Goal: Obtain resource: Download file/media

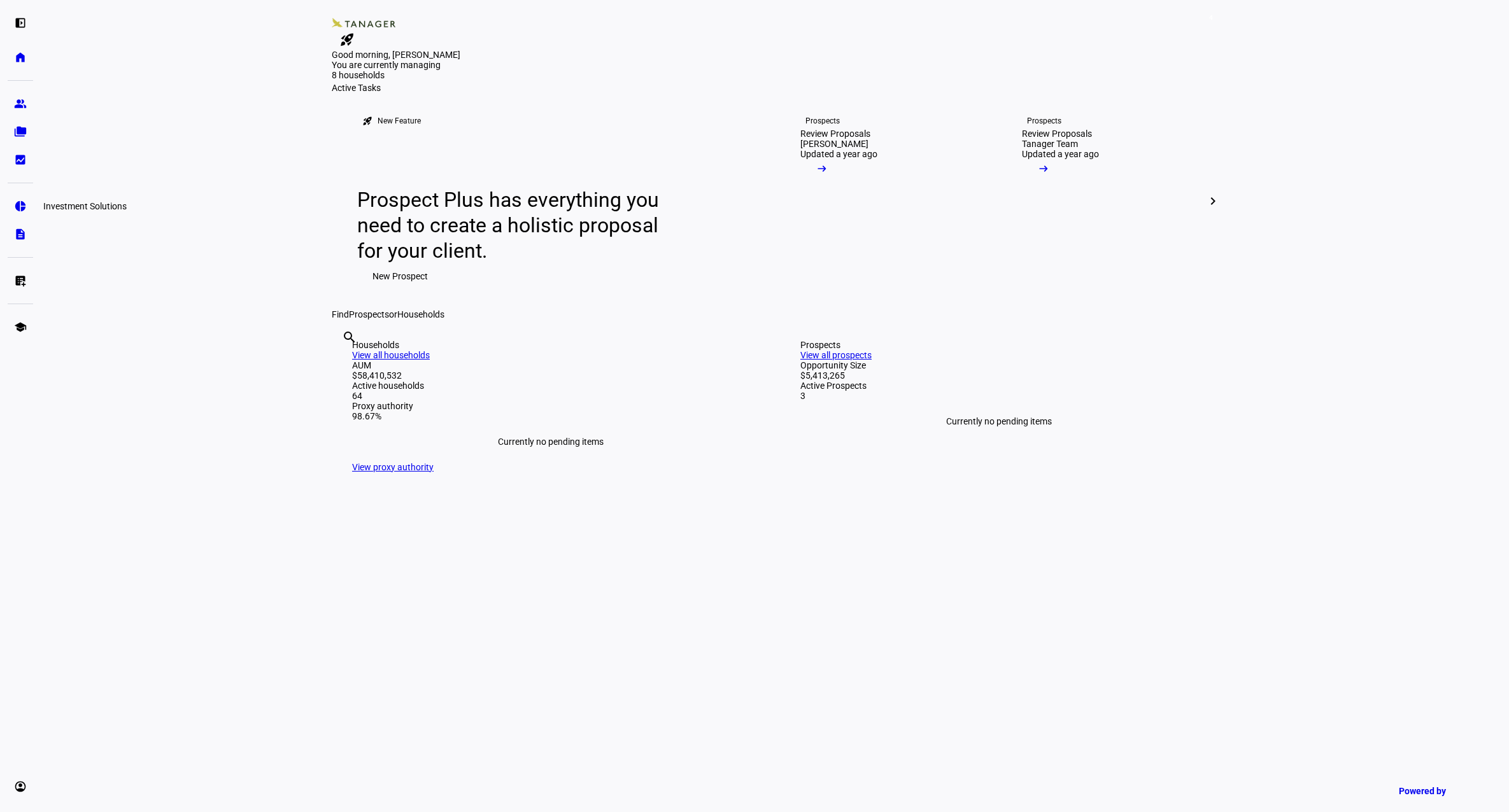
click at [17, 207] on eth-mat-symbol "pie_chart" at bounding box center [20, 207] width 13 height 13
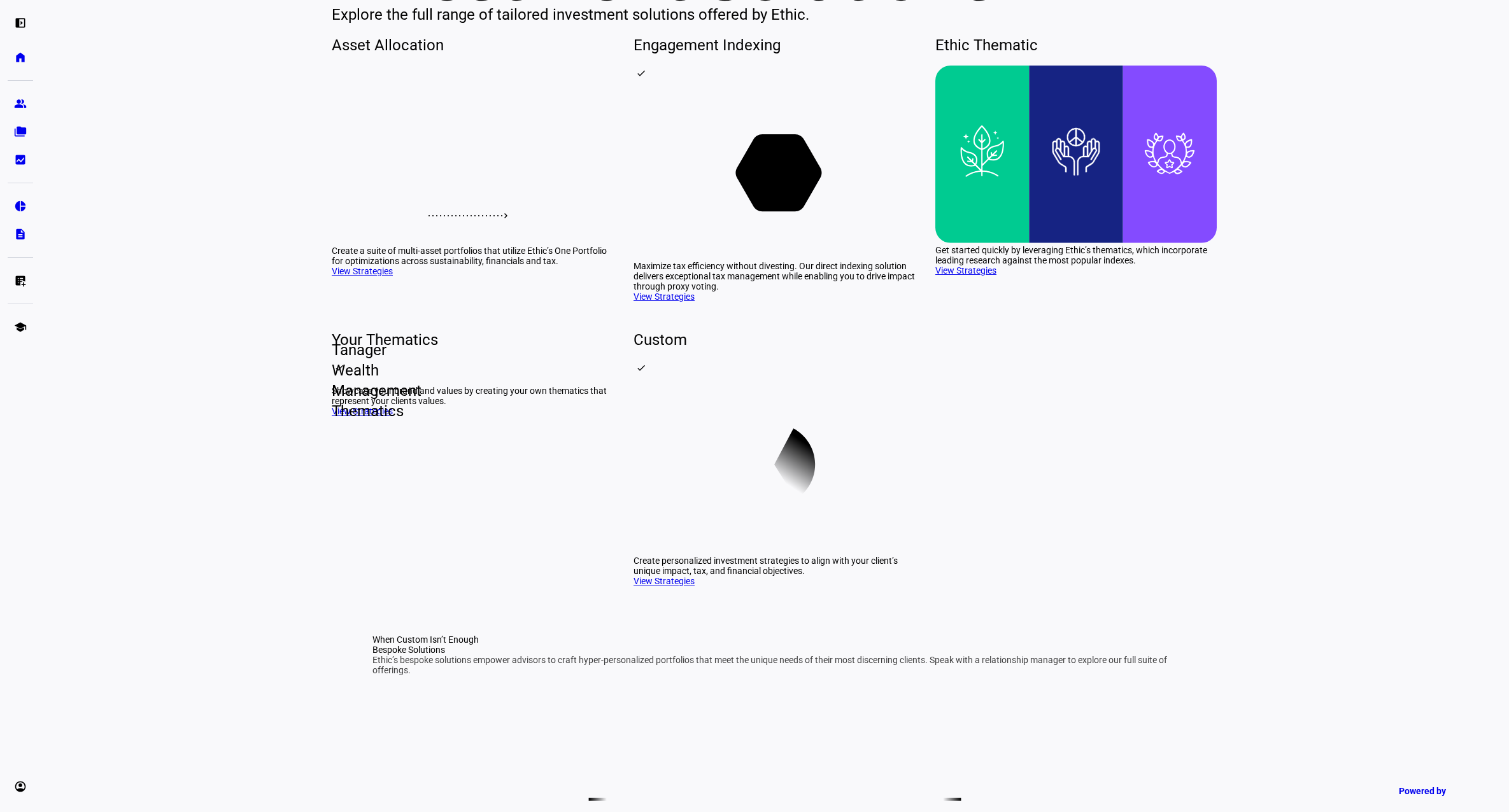
scroll to position [191, 0]
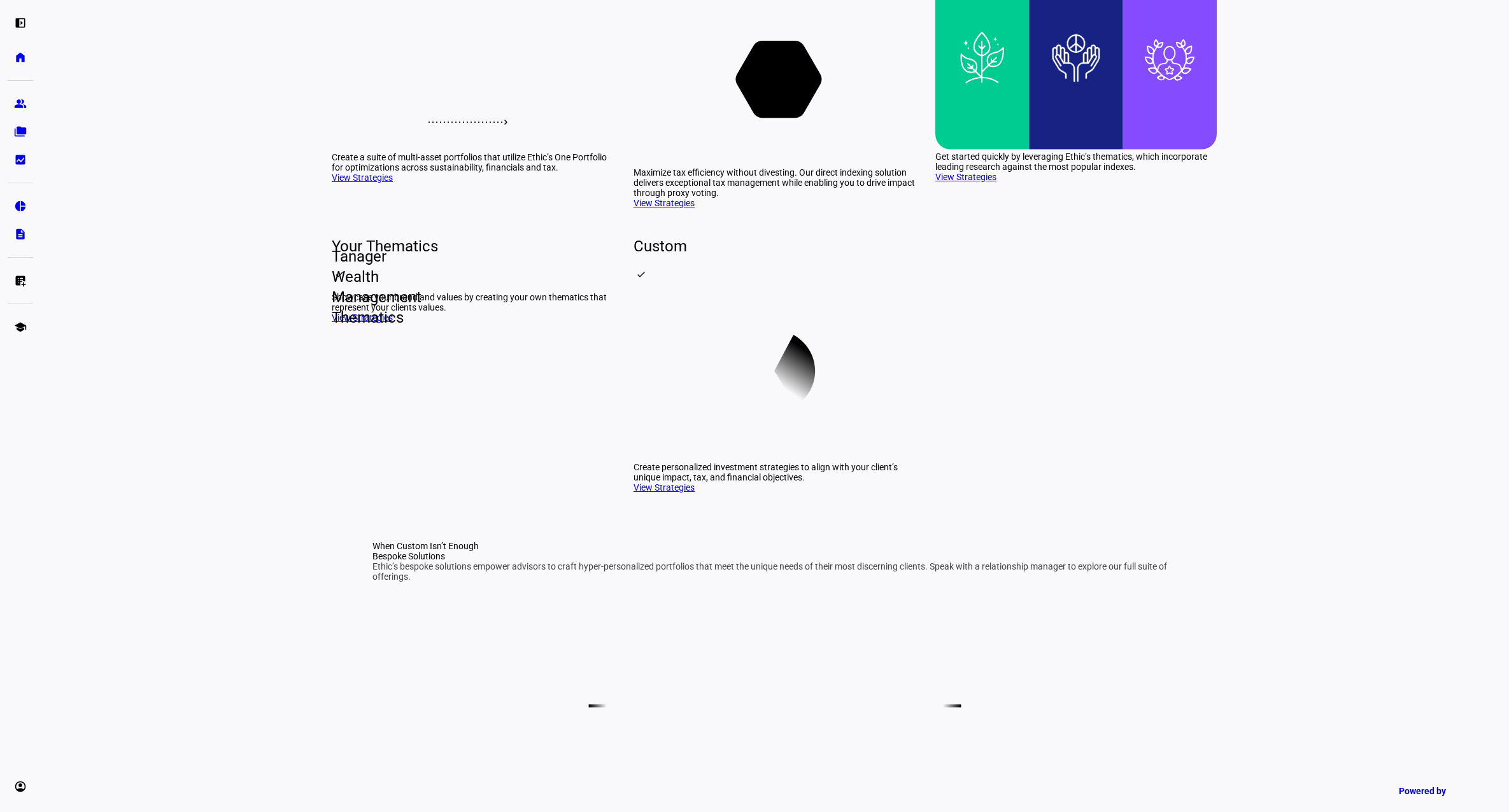
click at [331, 292] on div "Tanager Wealth Management Thematics" at bounding box center [331, 287] width 0 height 10
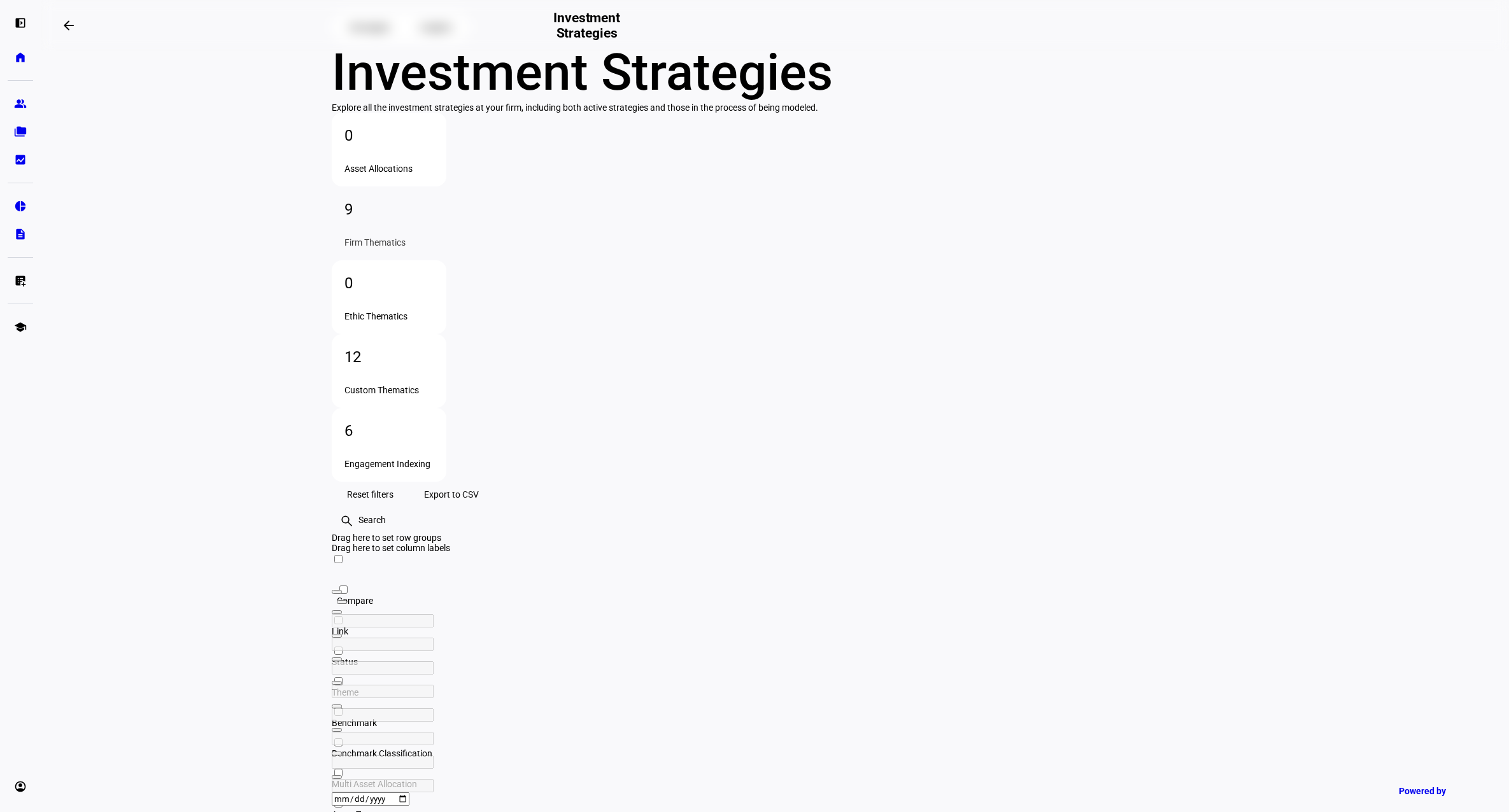
scroll to position [57, 0]
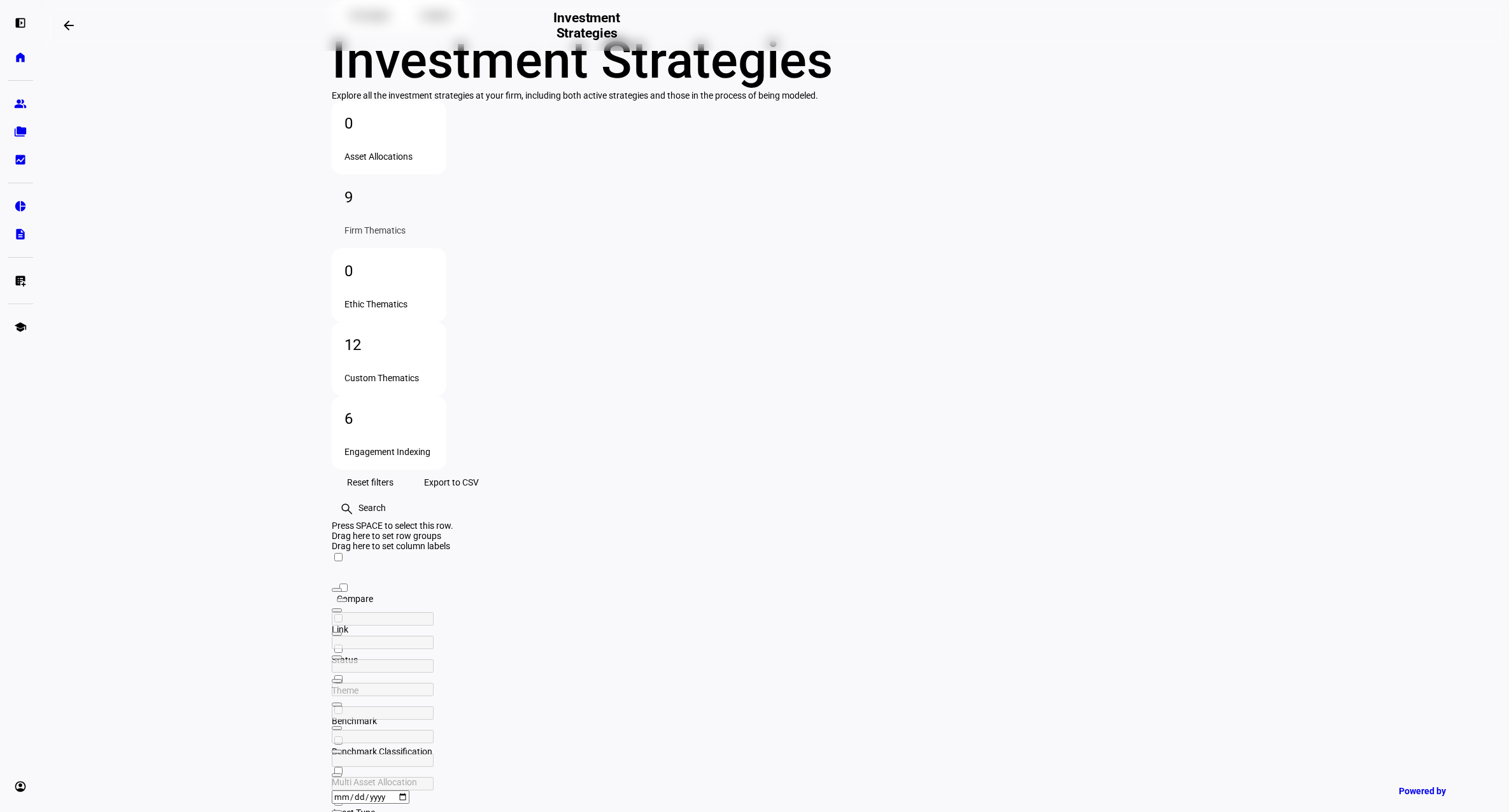
scroll to position [57, 0]
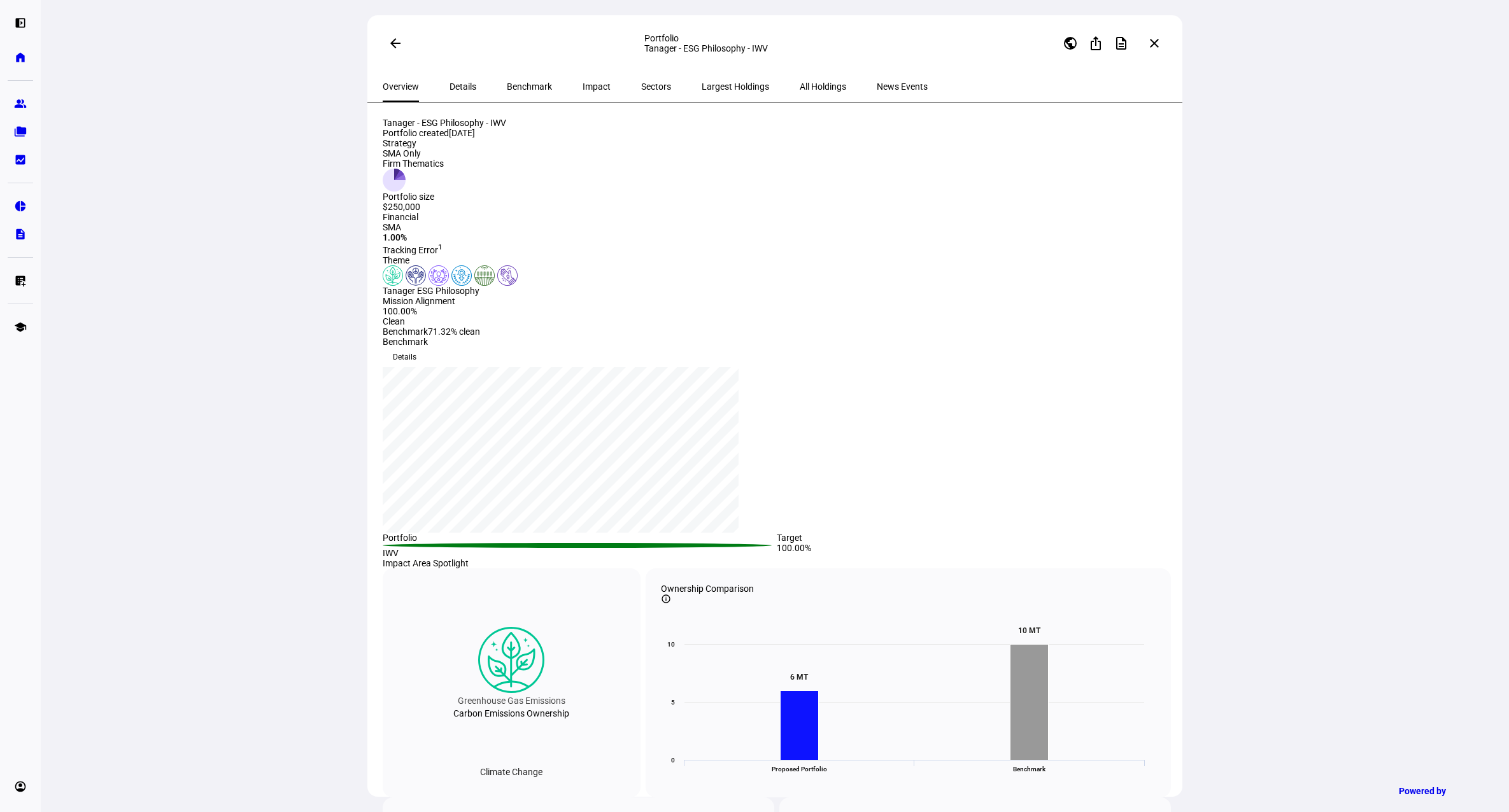
click at [513, 89] on span "Benchmark" at bounding box center [529, 86] width 45 height 9
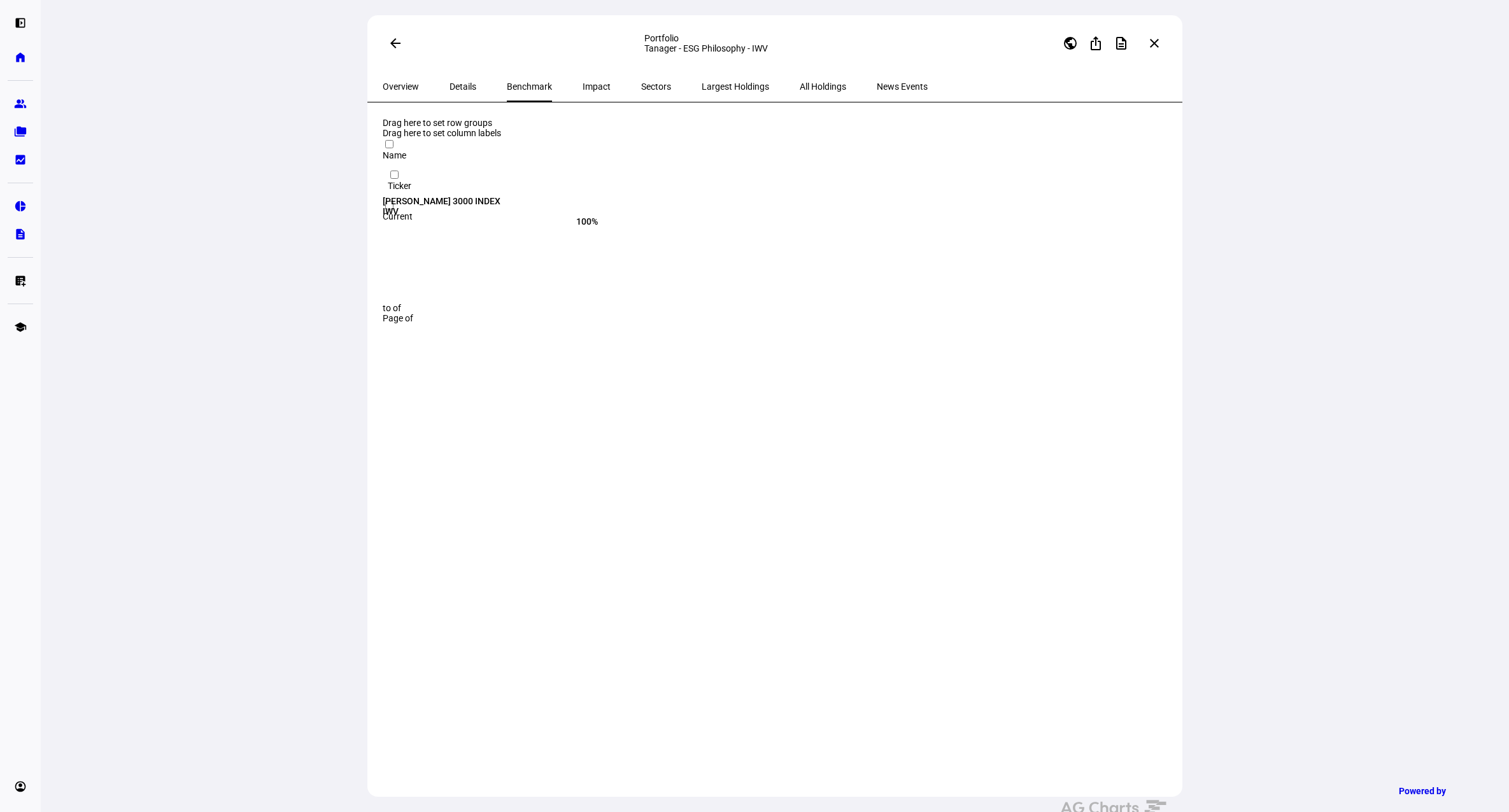
click at [450, 87] on span "Details" at bounding box center [463, 86] width 27 height 9
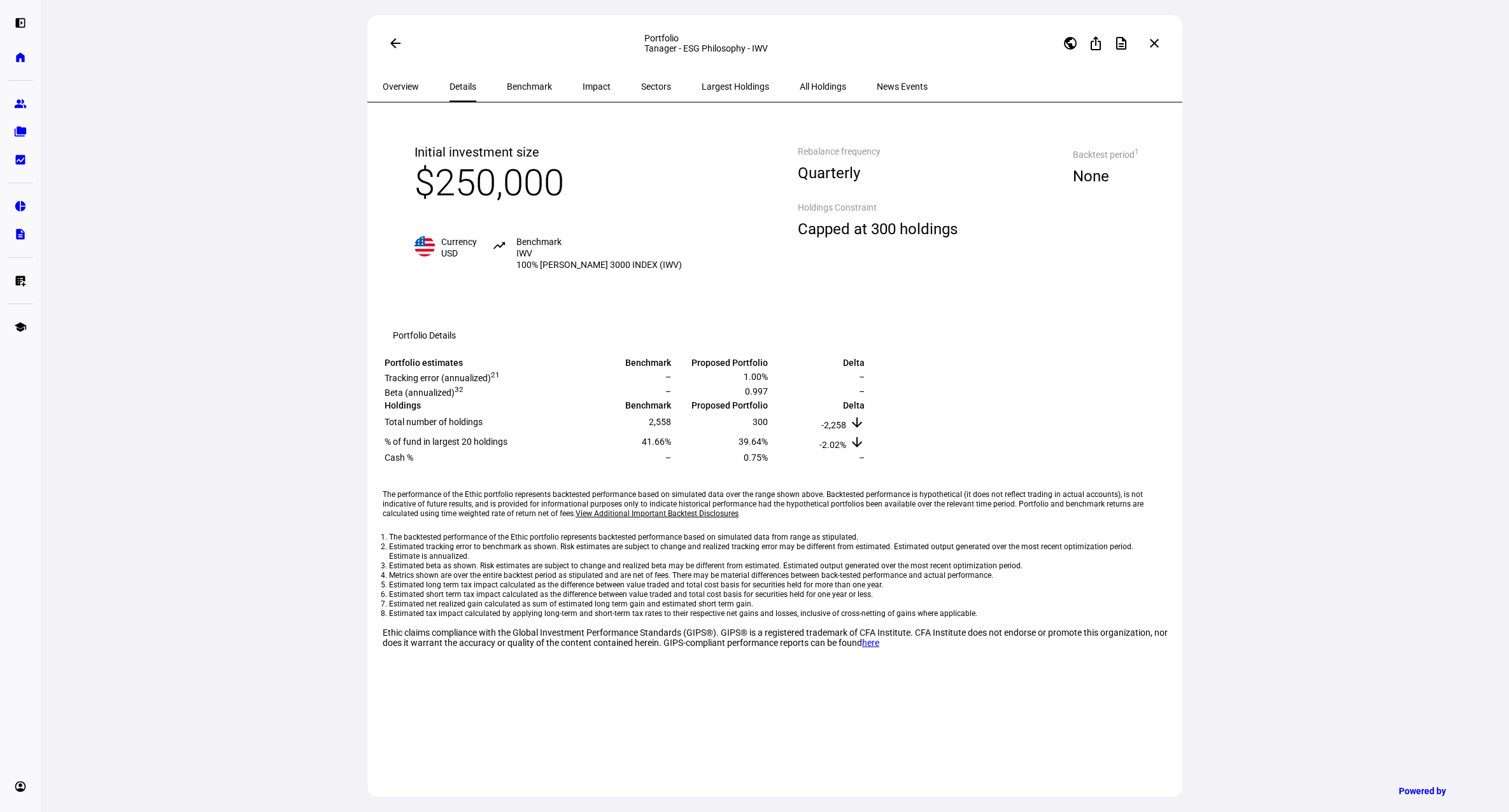
click at [397, 84] on span "Overview" at bounding box center [401, 86] width 36 height 9
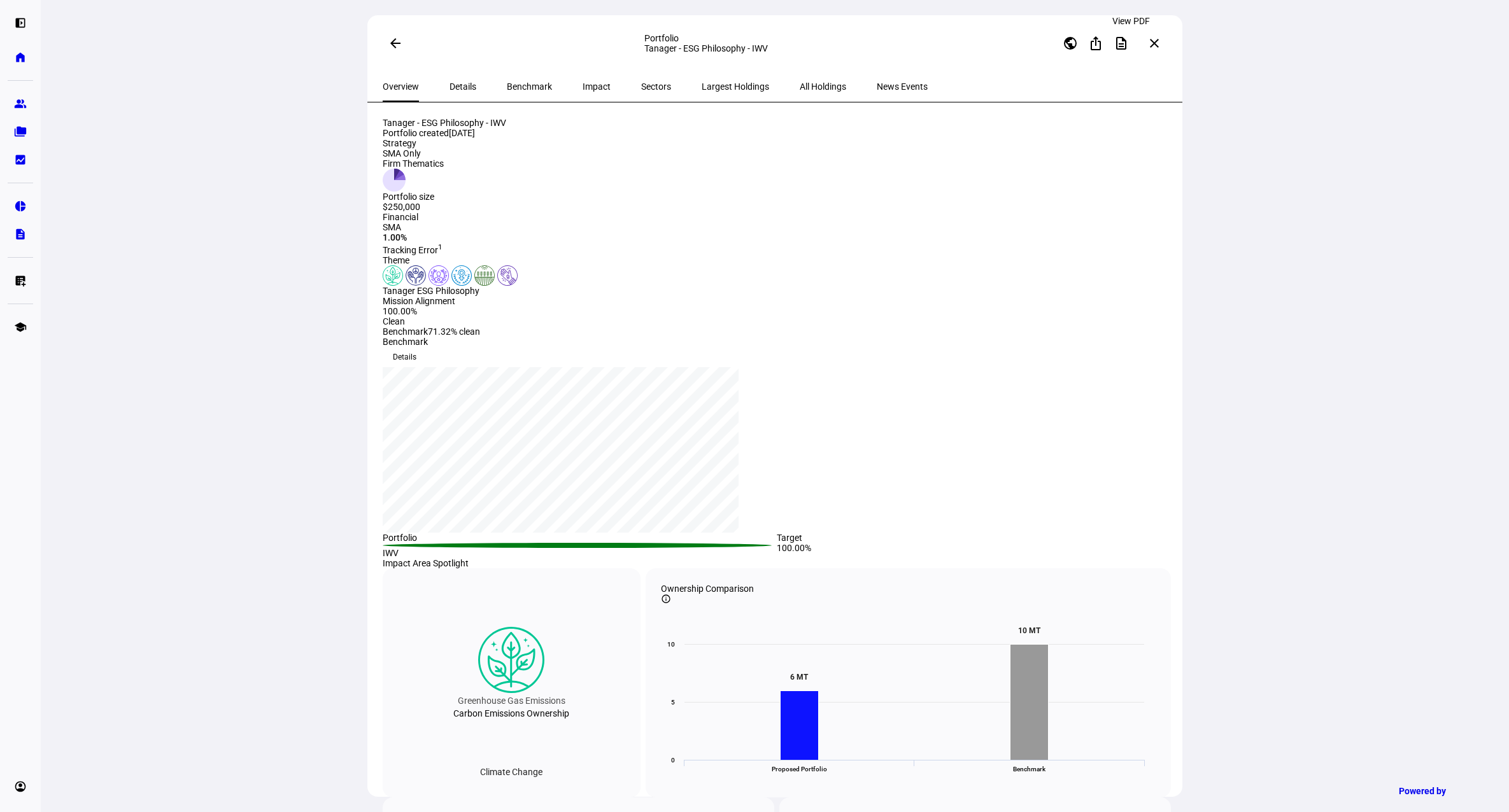
click at [1129, 39] on mat-icon "description" at bounding box center [1121, 43] width 15 height 15
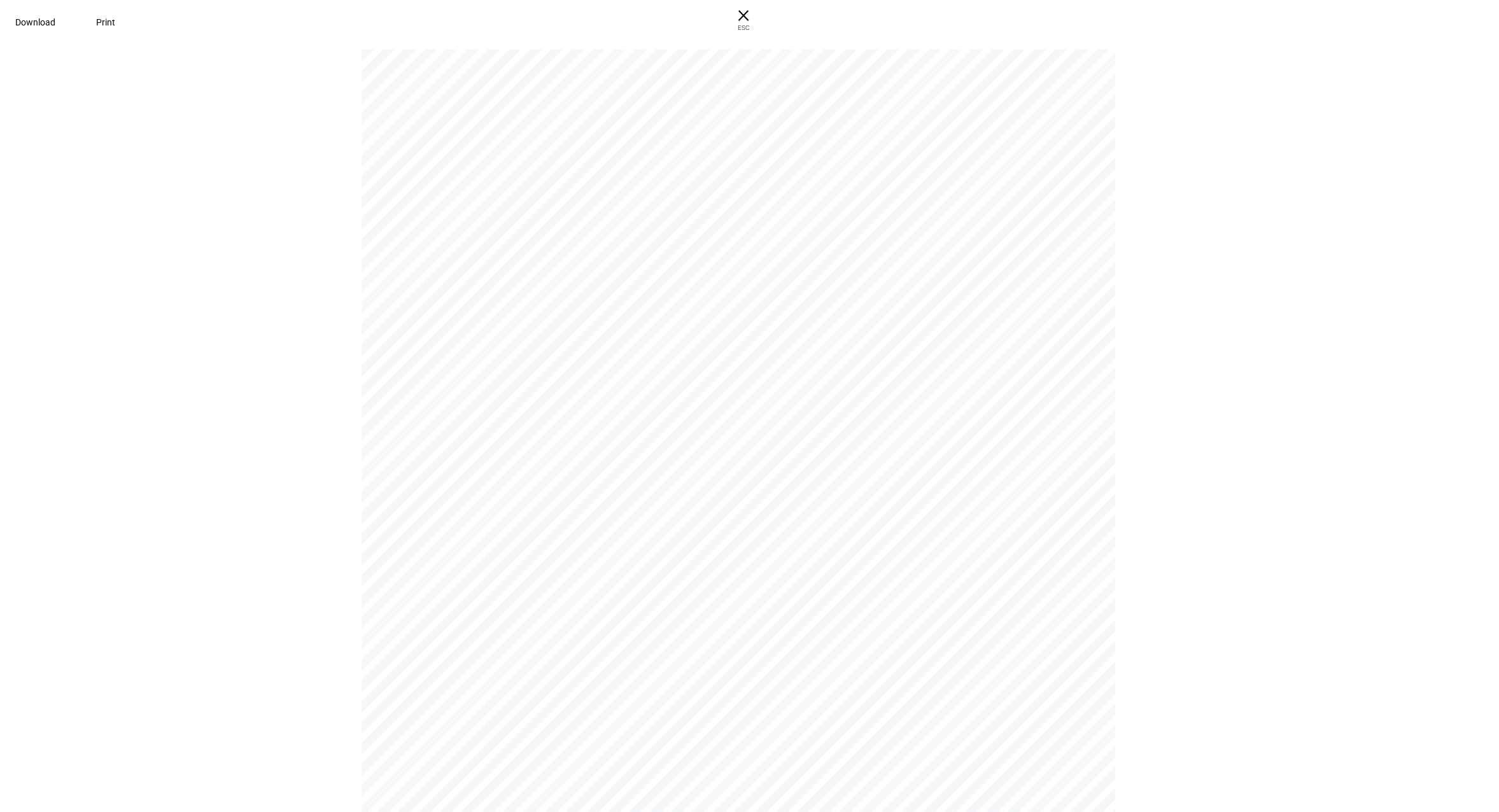
click at [55, 20] on span "Download" at bounding box center [35, 22] width 40 height 10
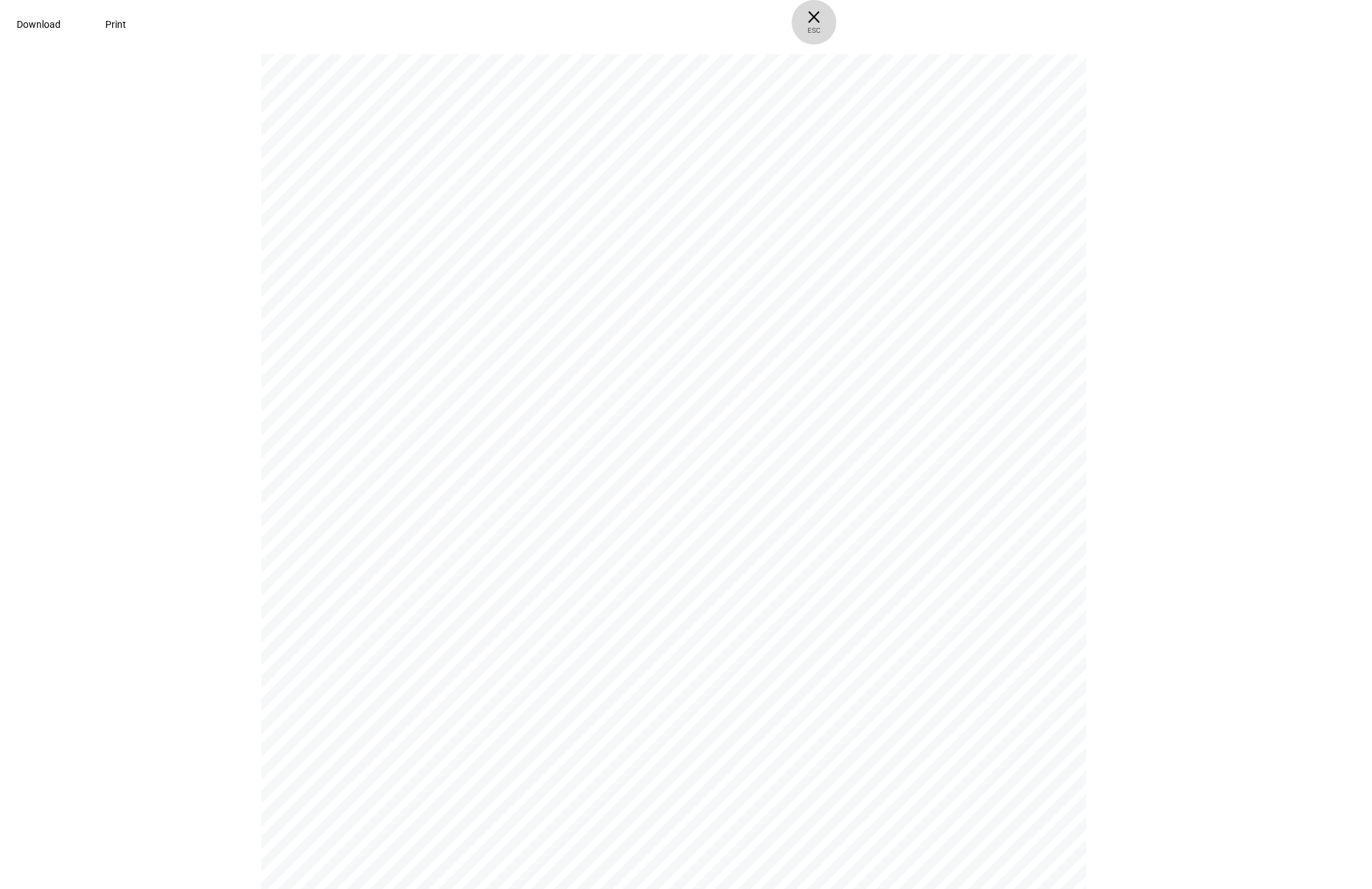
click at [836, 15] on span "× ESC" at bounding box center [813, 22] width 45 height 45
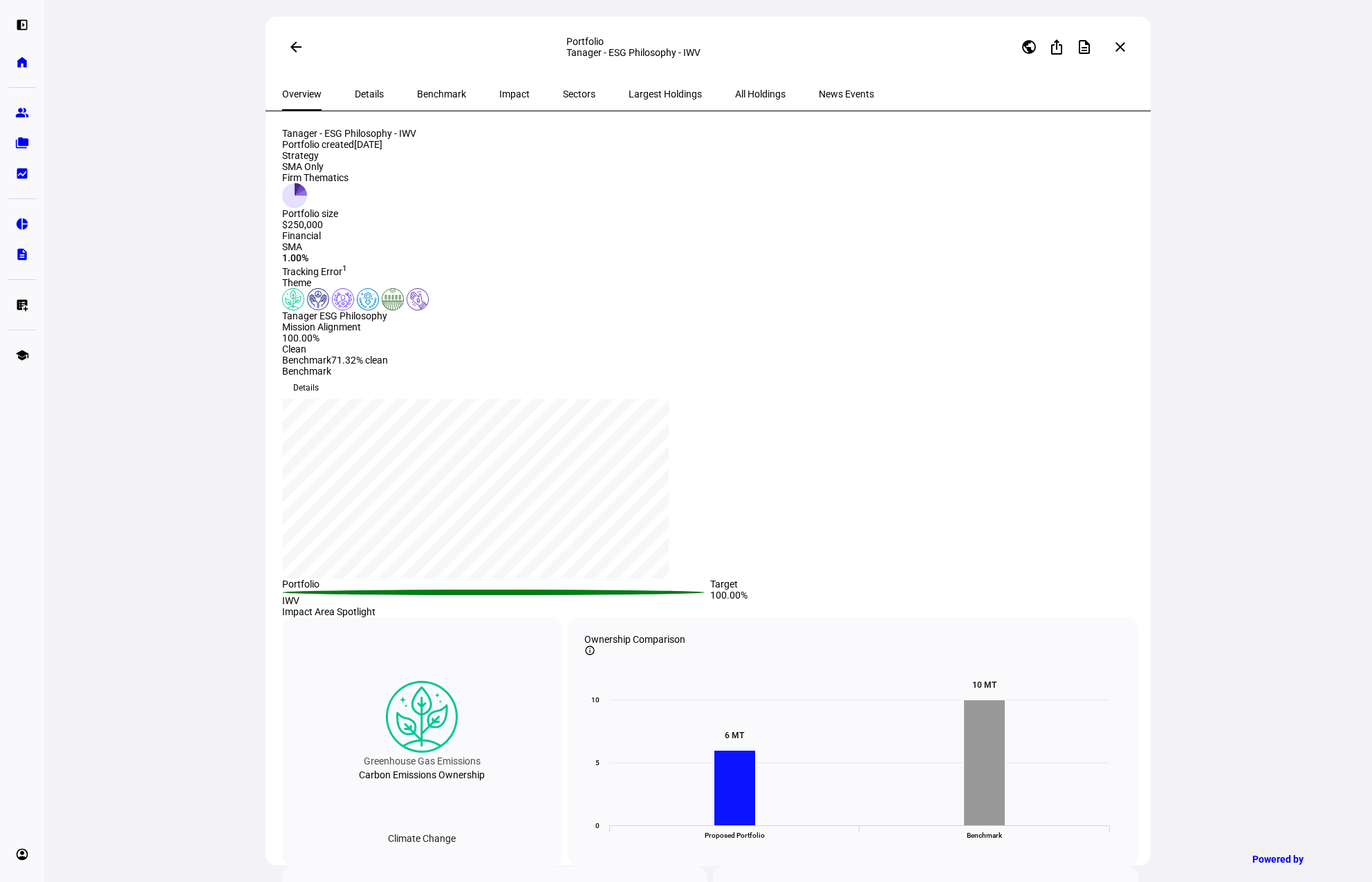
click at [292, 48] on mat-icon "arrow_back" at bounding box center [295, 46] width 17 height 17
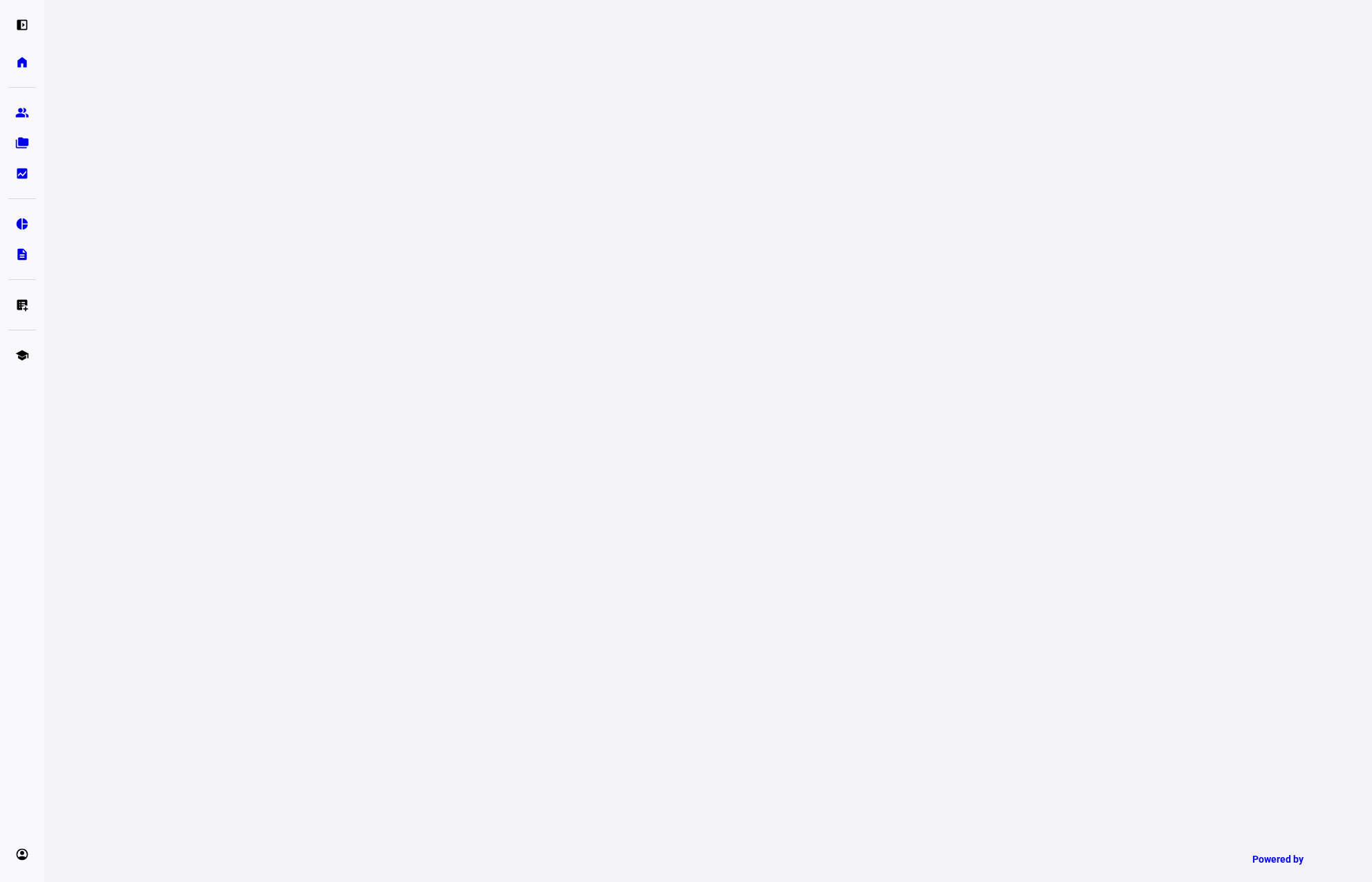
scroll to position [62, 0]
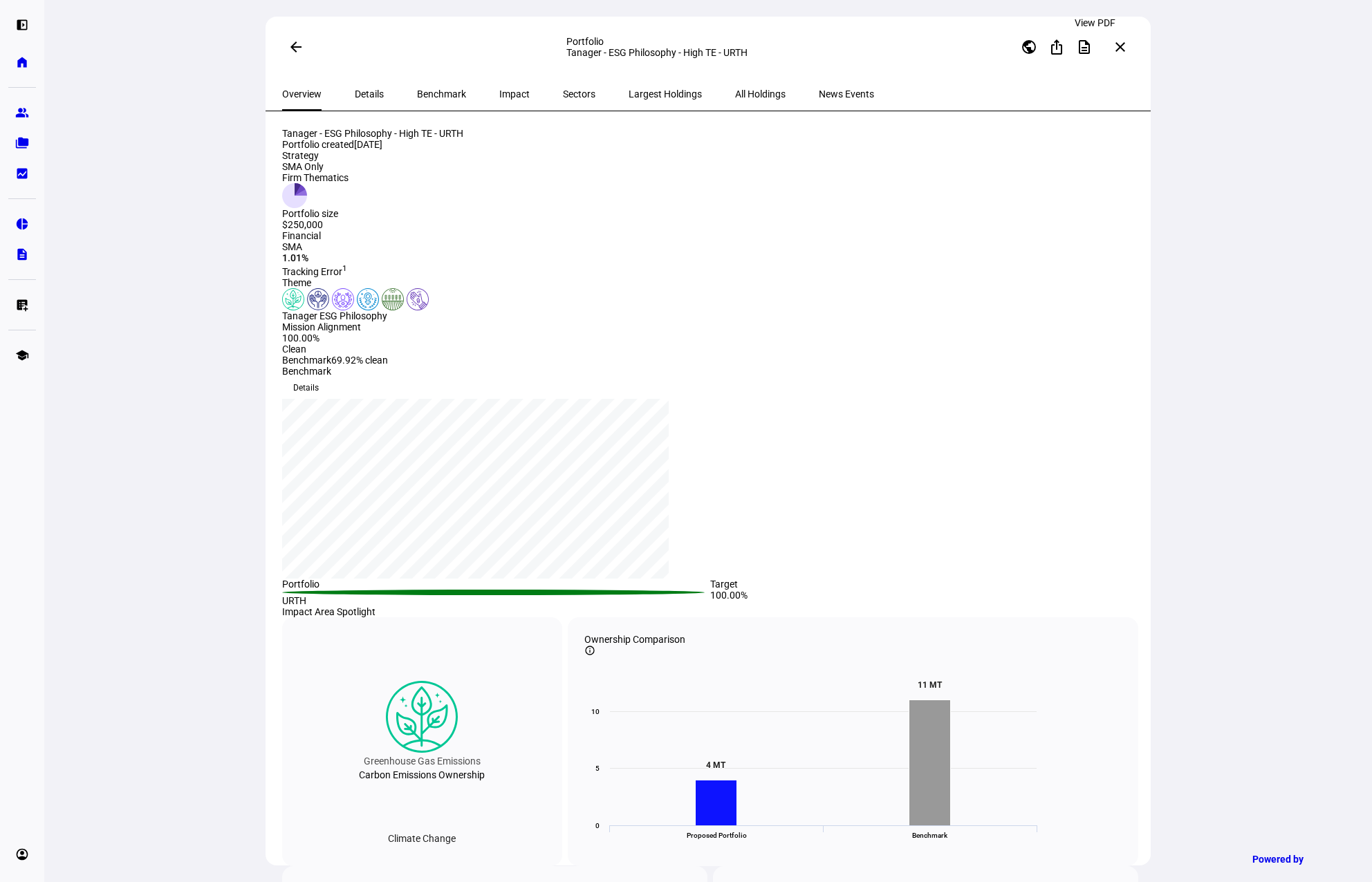
click at [1088, 48] on mat-icon "description" at bounding box center [1084, 46] width 17 height 17
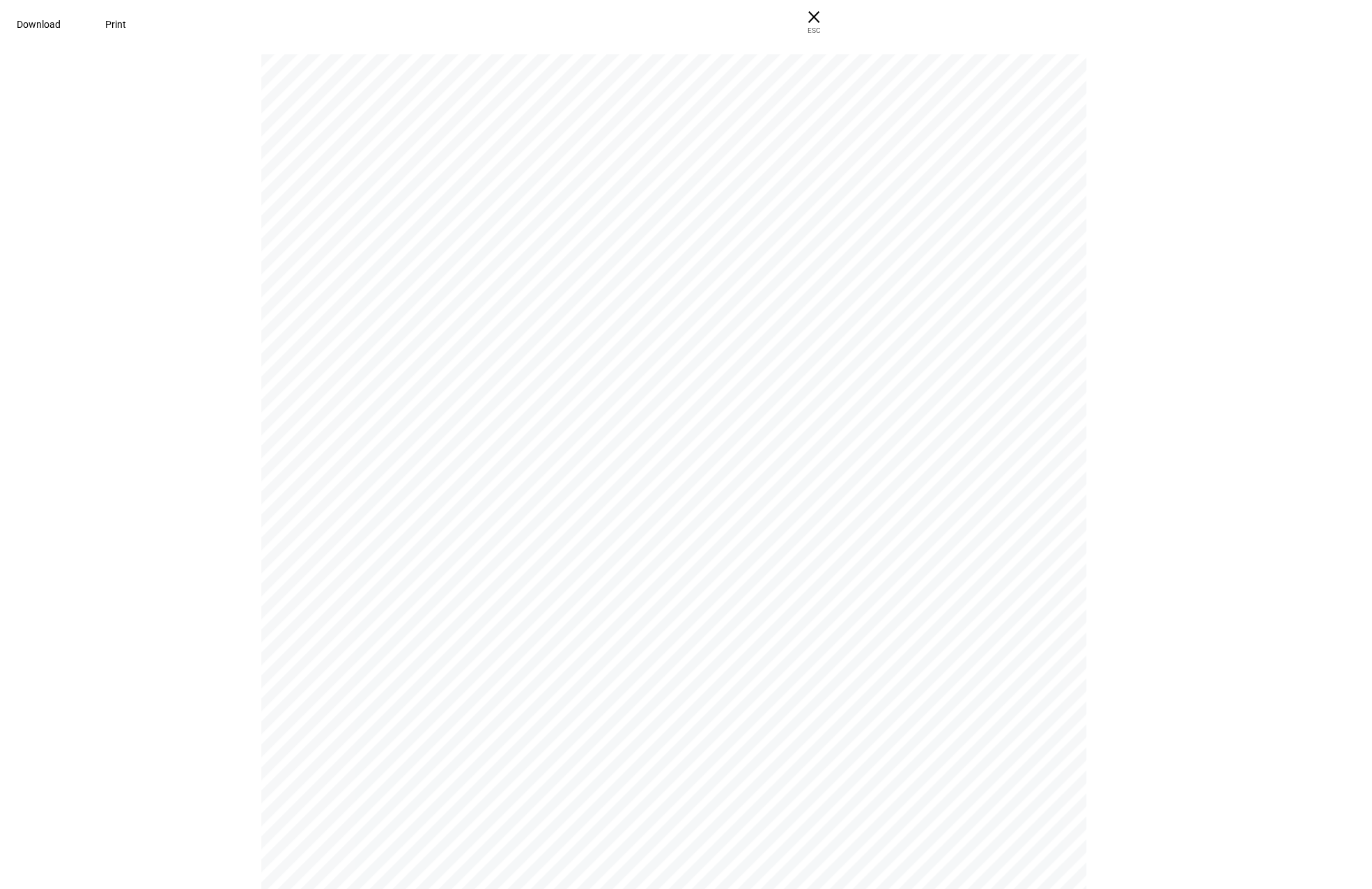
click at [61, 27] on span "Download" at bounding box center [39, 24] width 44 height 11
click at [836, 25] on span "× ESC" at bounding box center [813, 22] width 45 height 45
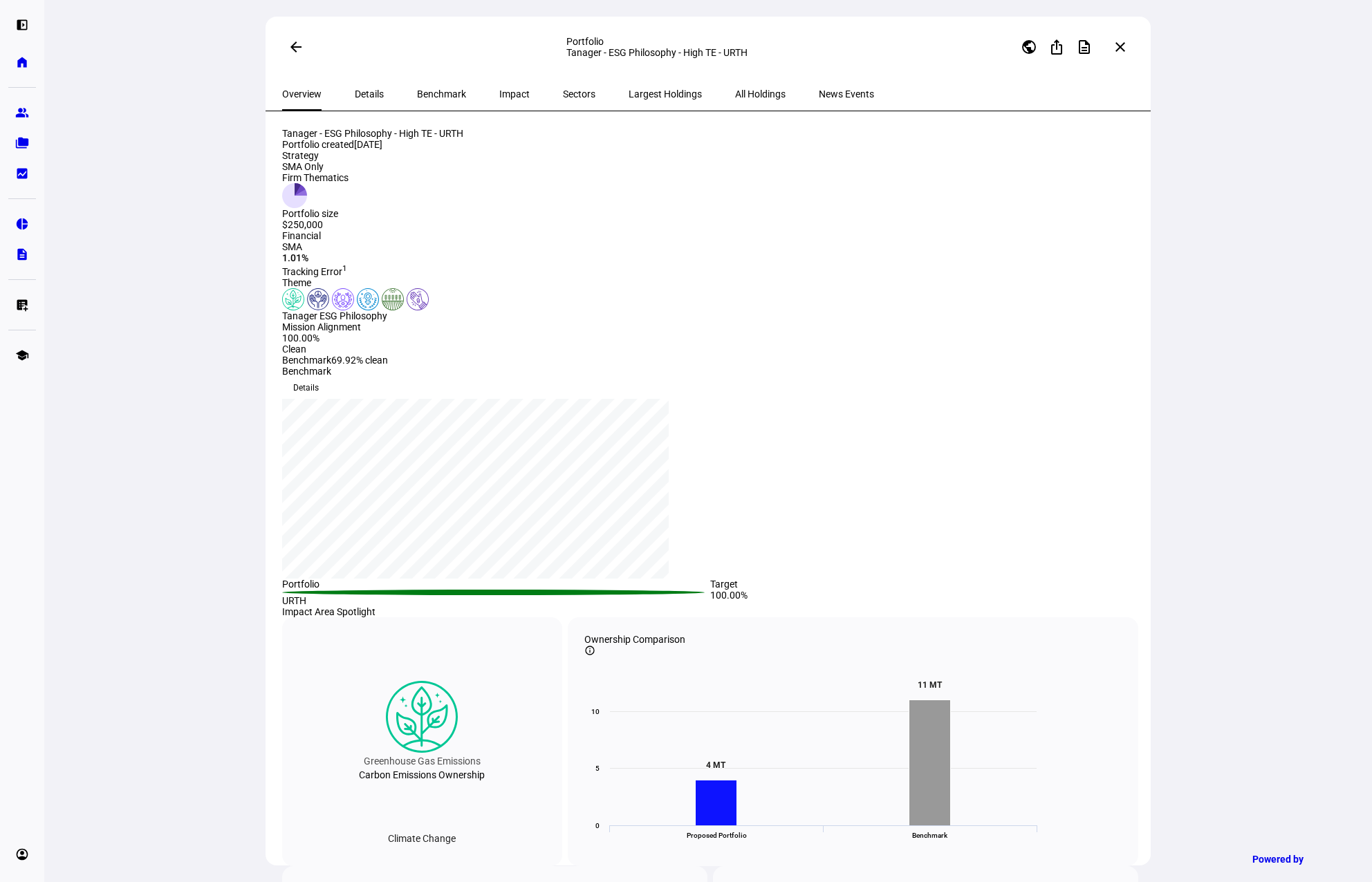
click at [290, 52] on mat-icon "arrow_back" at bounding box center [295, 46] width 17 height 17
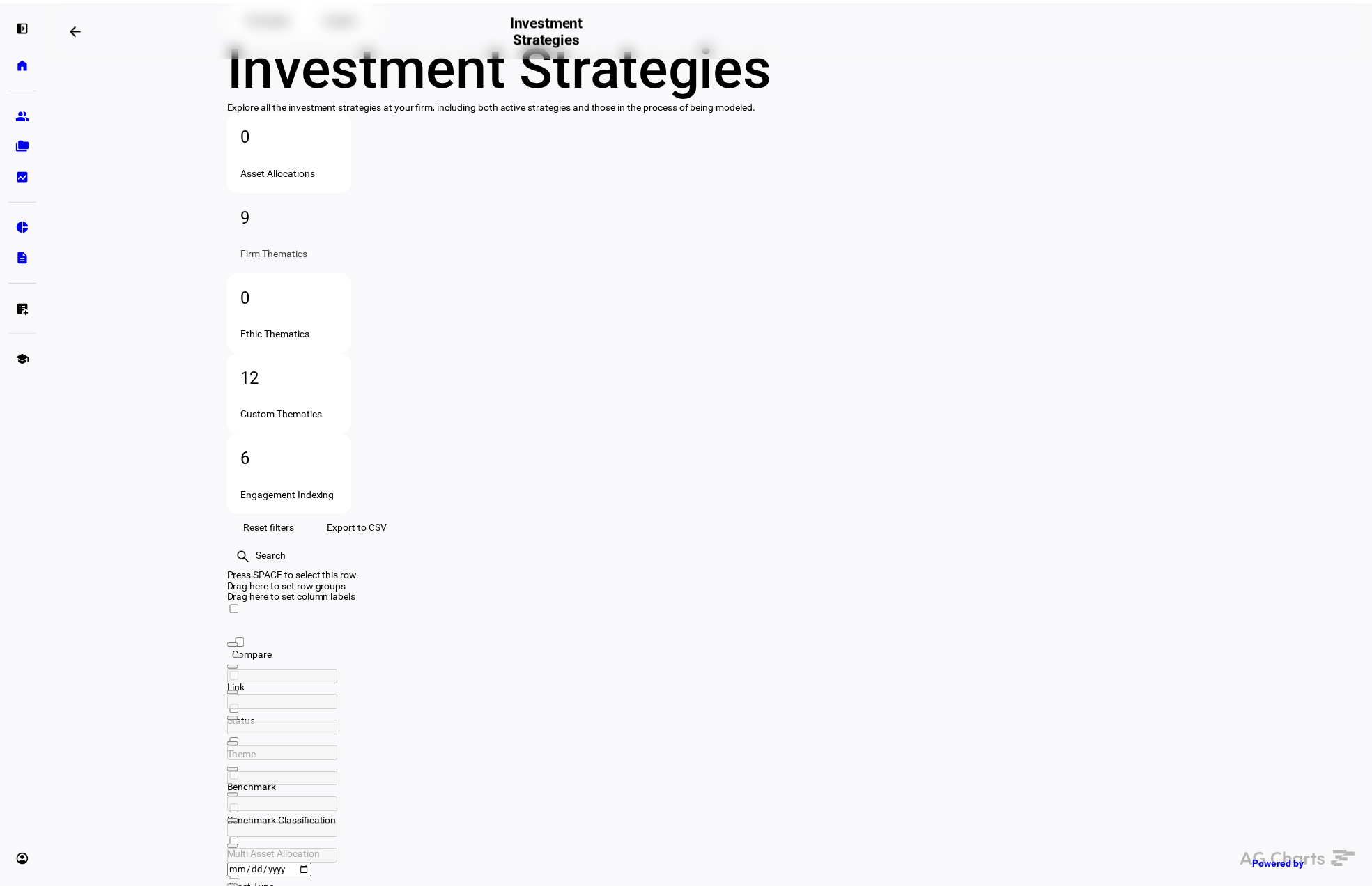
scroll to position [62, 0]
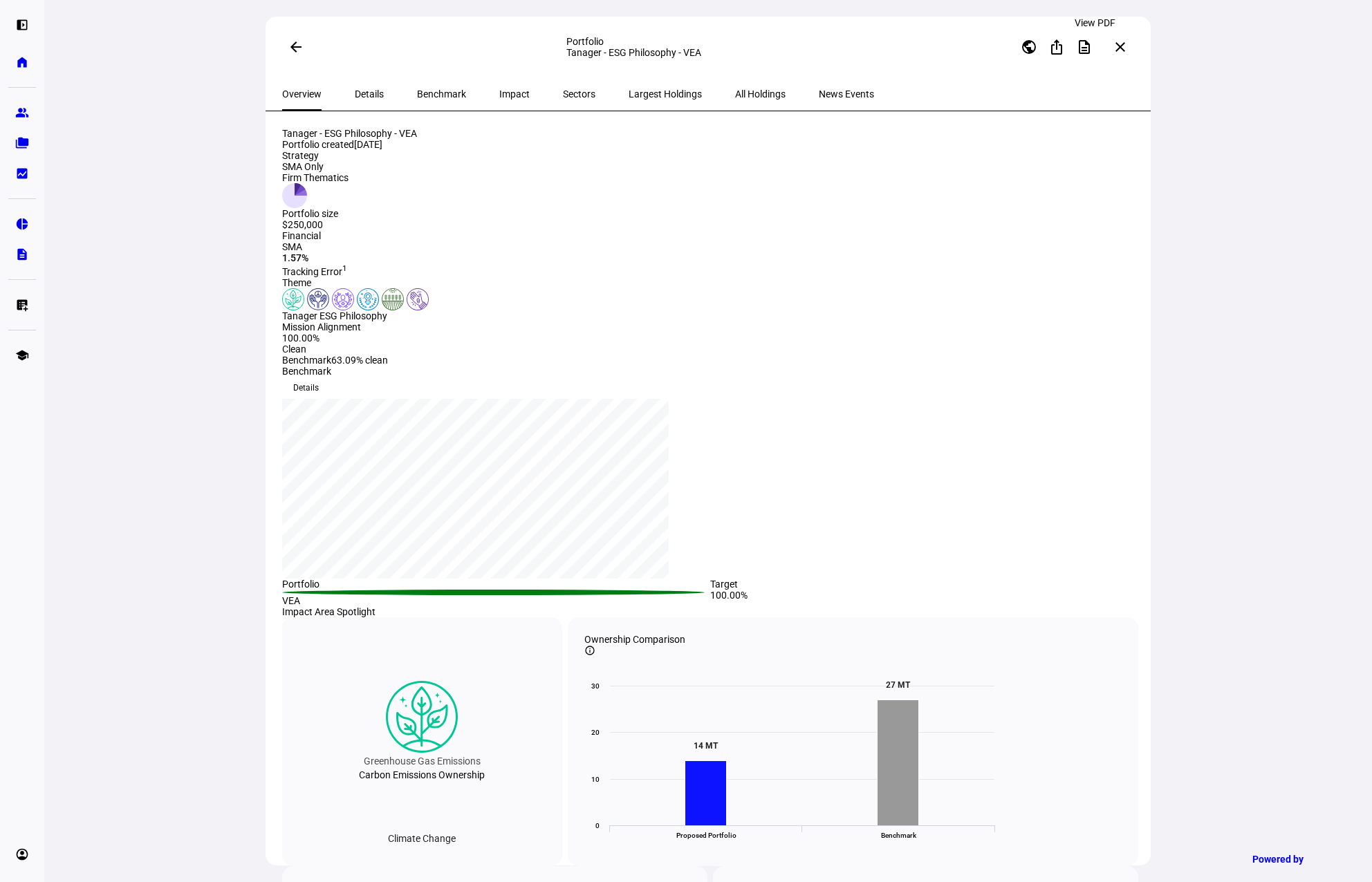
click at [1091, 46] on mat-icon "description" at bounding box center [1084, 46] width 17 height 17
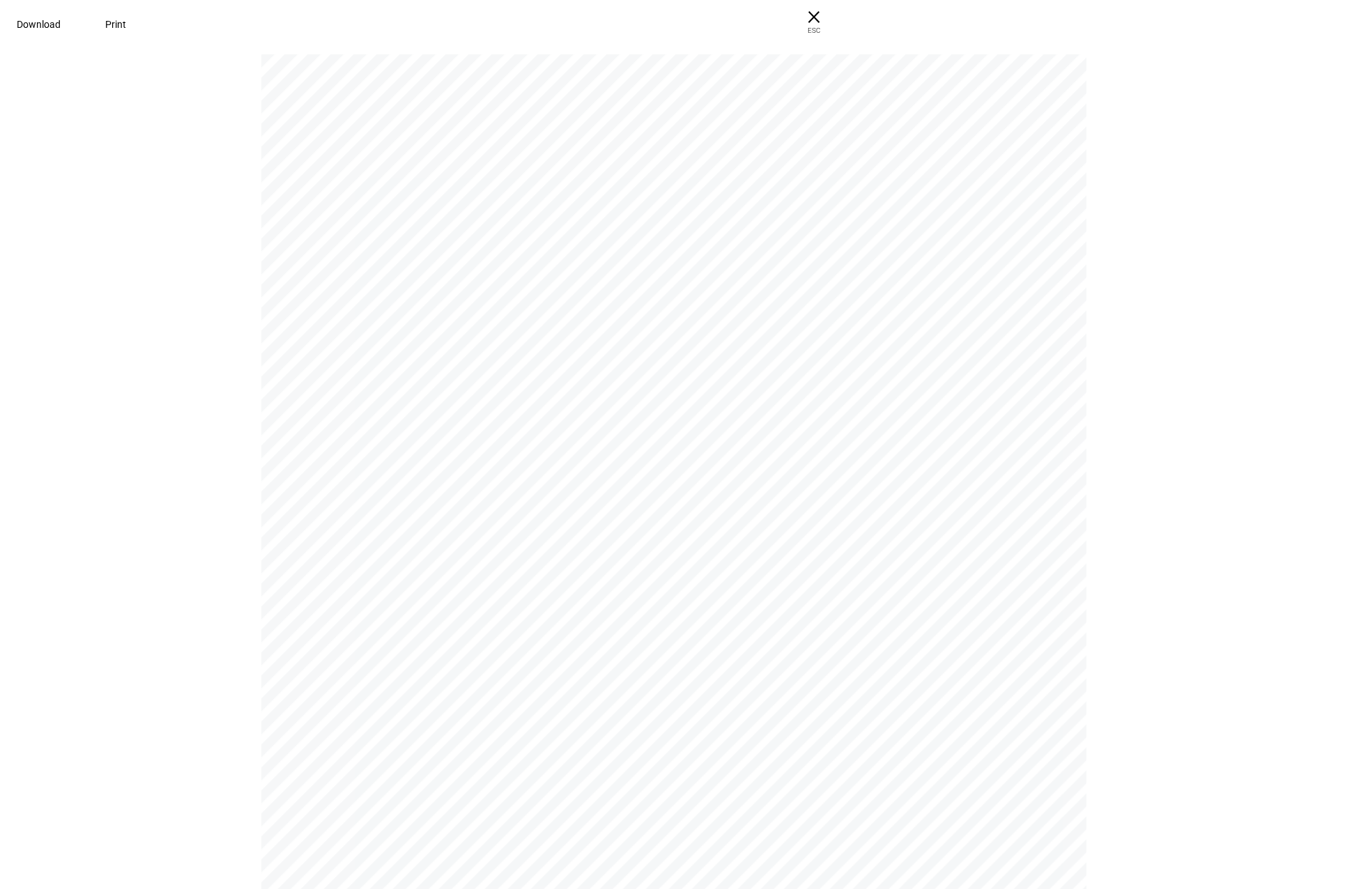
click at [61, 25] on span "Download" at bounding box center [39, 24] width 44 height 11
click at [61, 26] on span "Download" at bounding box center [39, 24] width 44 height 11
click at [836, 15] on span "× ESC" at bounding box center [813, 22] width 45 height 45
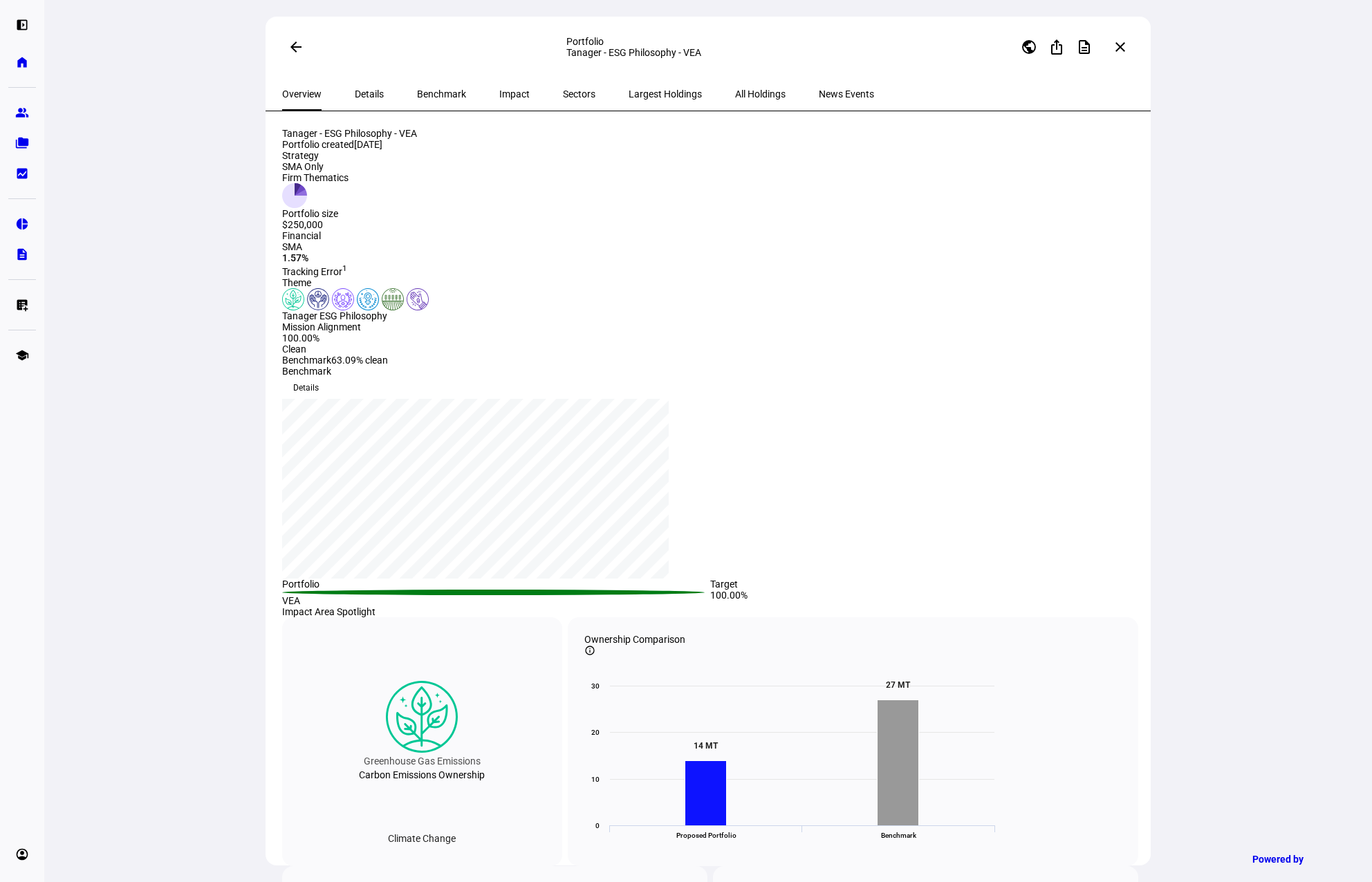
click at [294, 50] on mat-icon "arrow_back" at bounding box center [295, 46] width 17 height 17
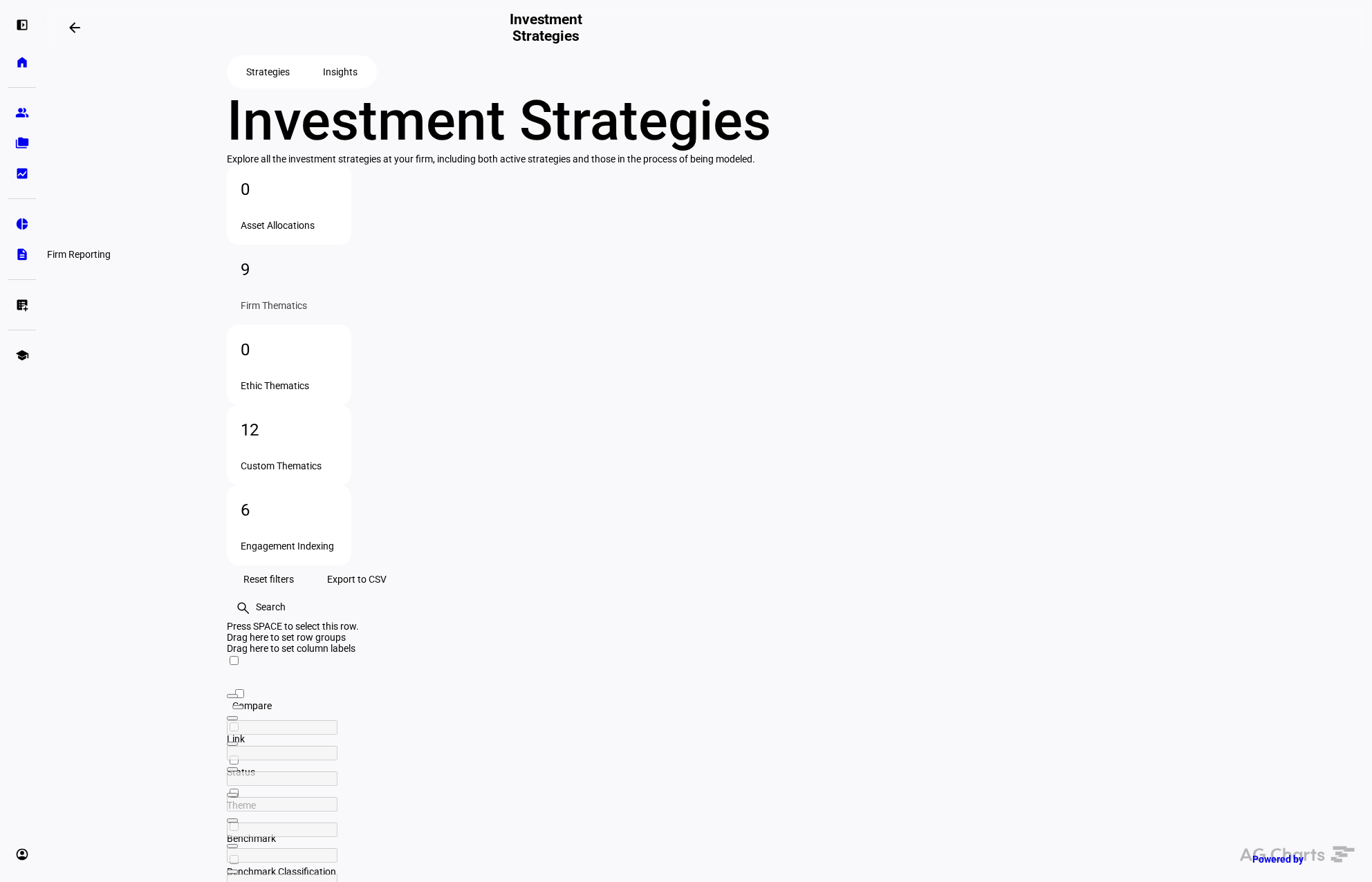
click at [17, 258] on eth-mat-symbol "description" at bounding box center [22, 254] width 14 height 14
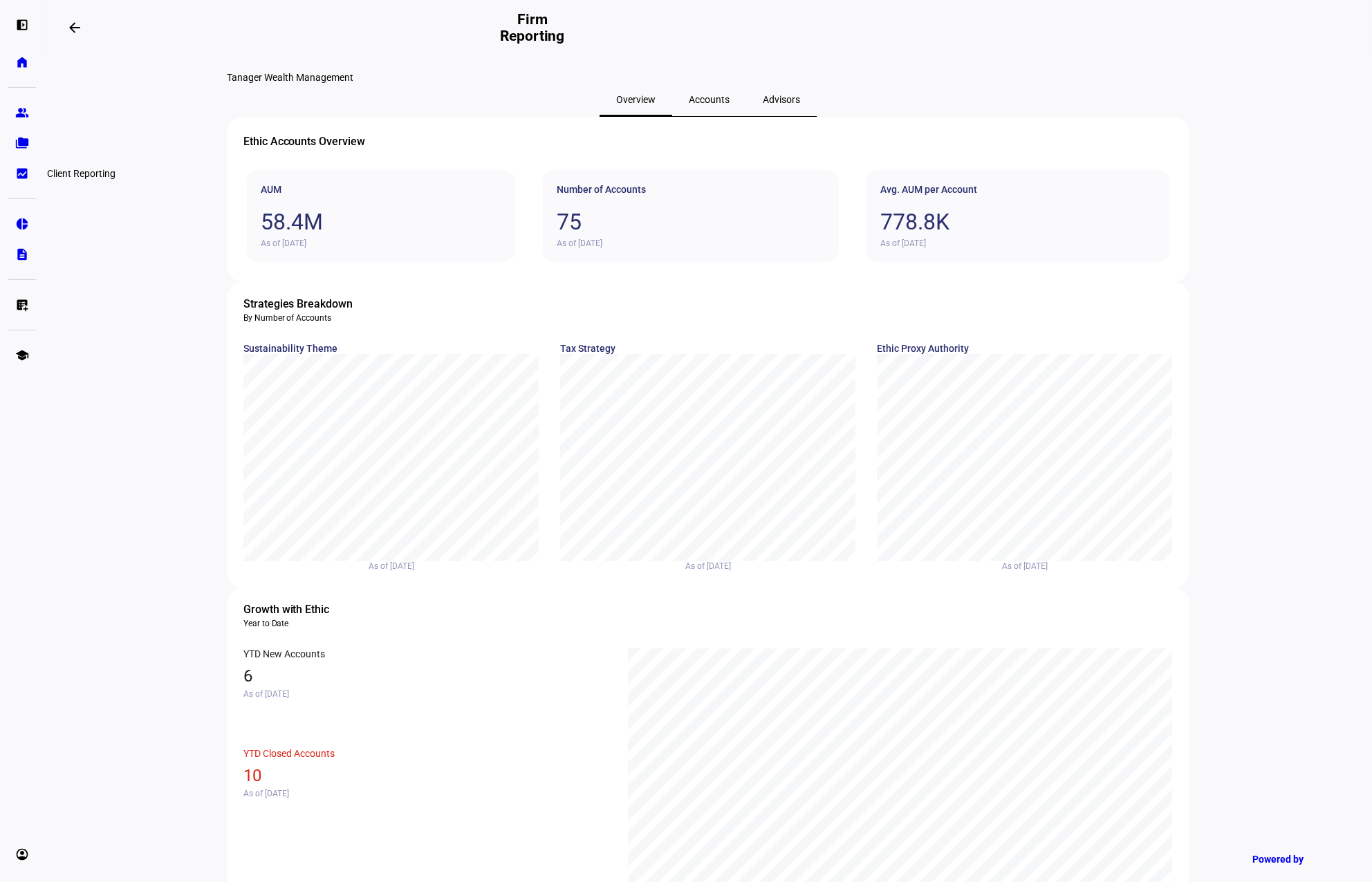
click at [29, 174] on link "bid_landscape Client Reporting" at bounding box center [22, 174] width 28 height 28
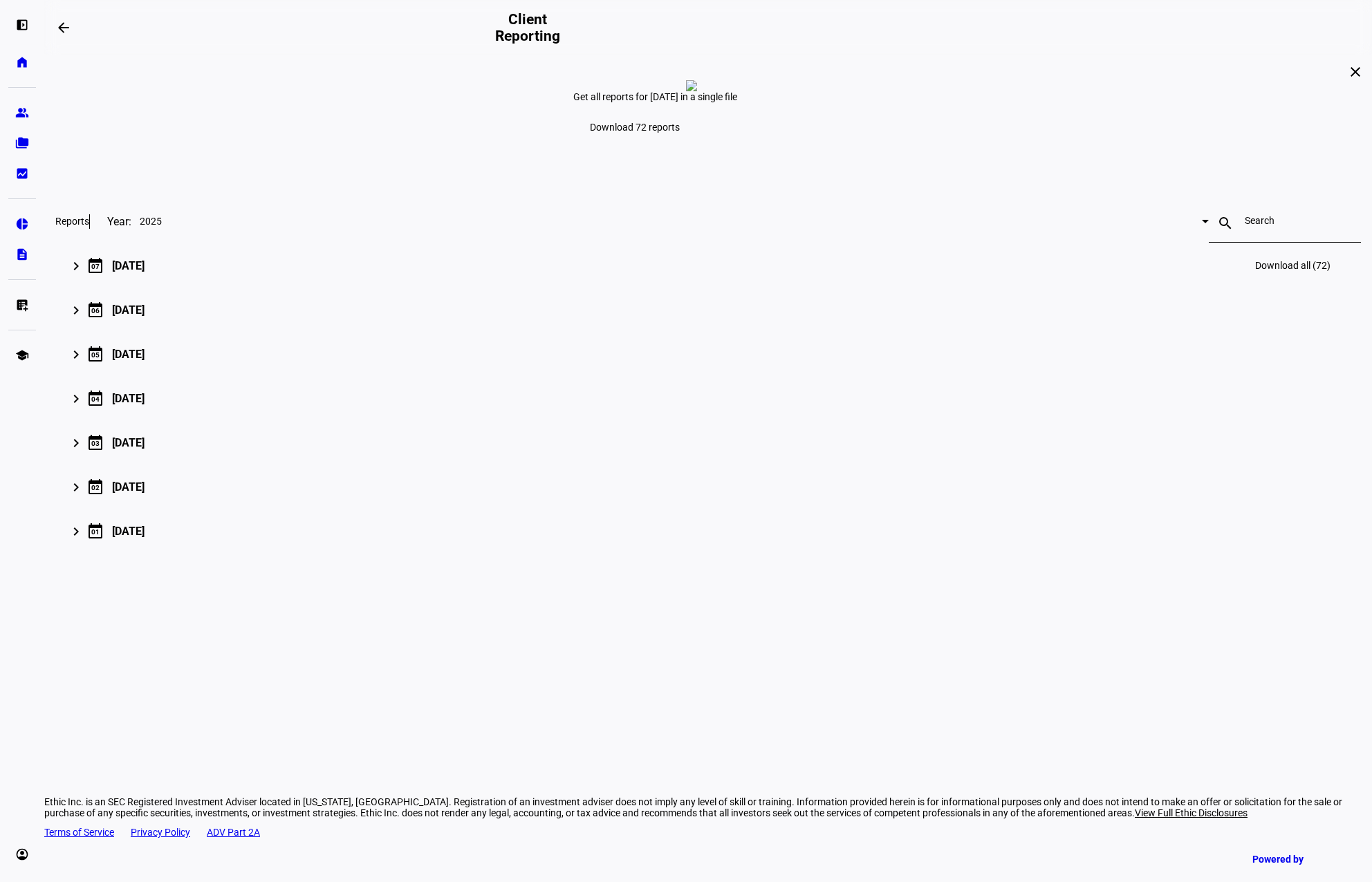
click at [85, 274] on mat-icon "keyboard_arrow_right" at bounding box center [76, 265] width 17 height 17
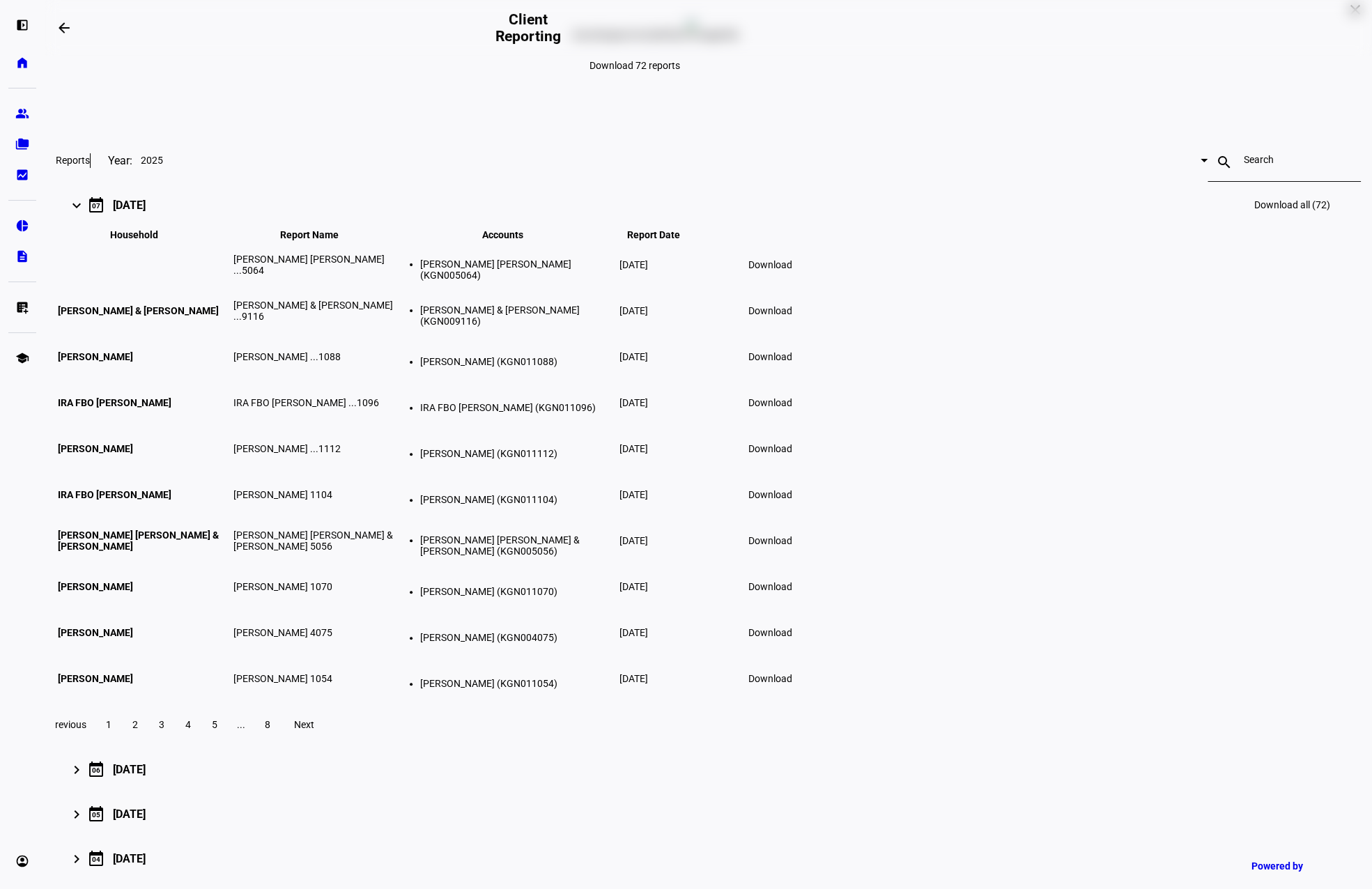
scroll to position [139, 0]
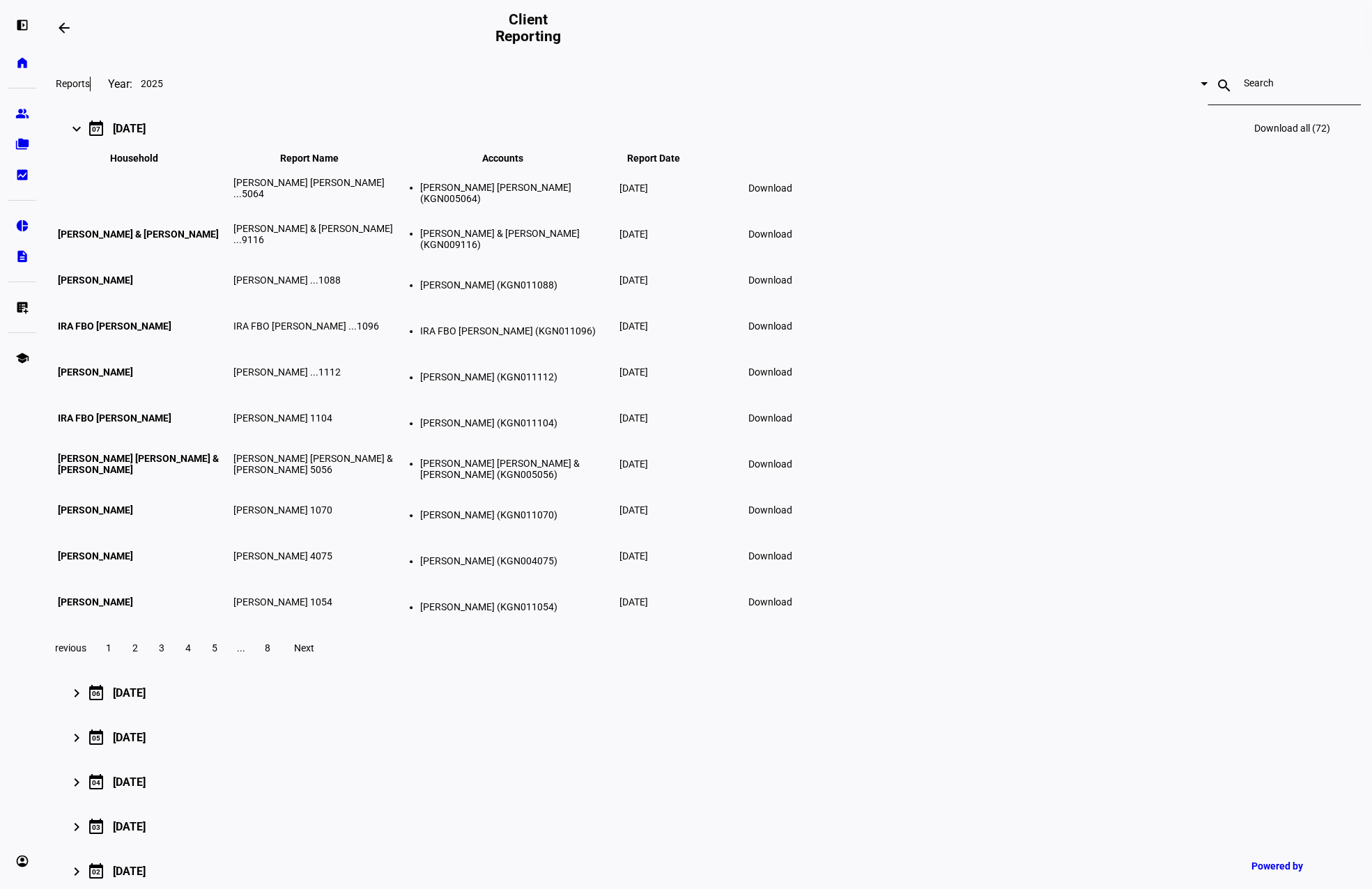
click at [792, 562] on span "Download" at bounding box center [770, 555] width 44 height 11
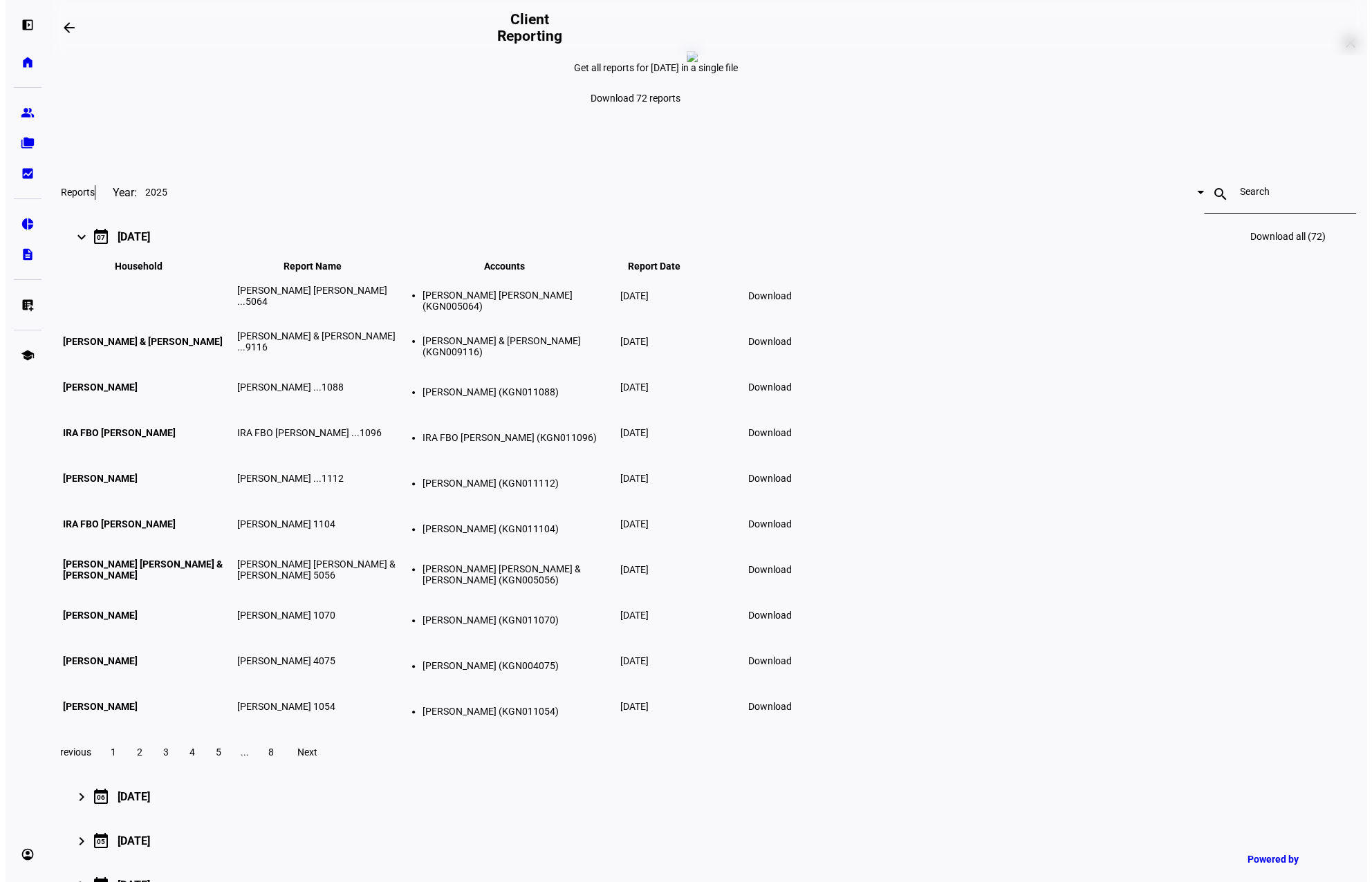
scroll to position [0, 0]
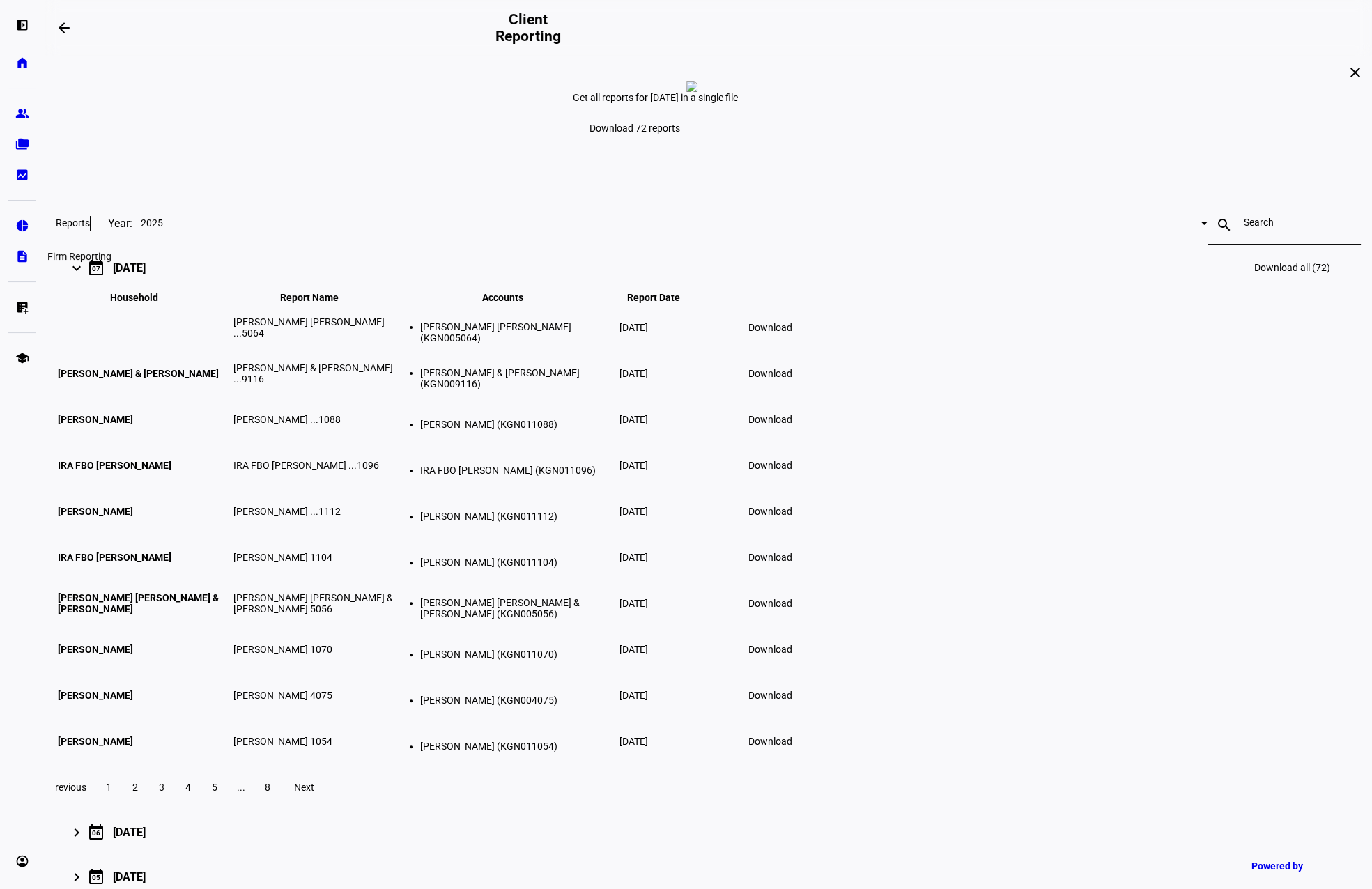
click at [22, 256] on eth-mat-symbol "description" at bounding box center [22, 256] width 14 height 14
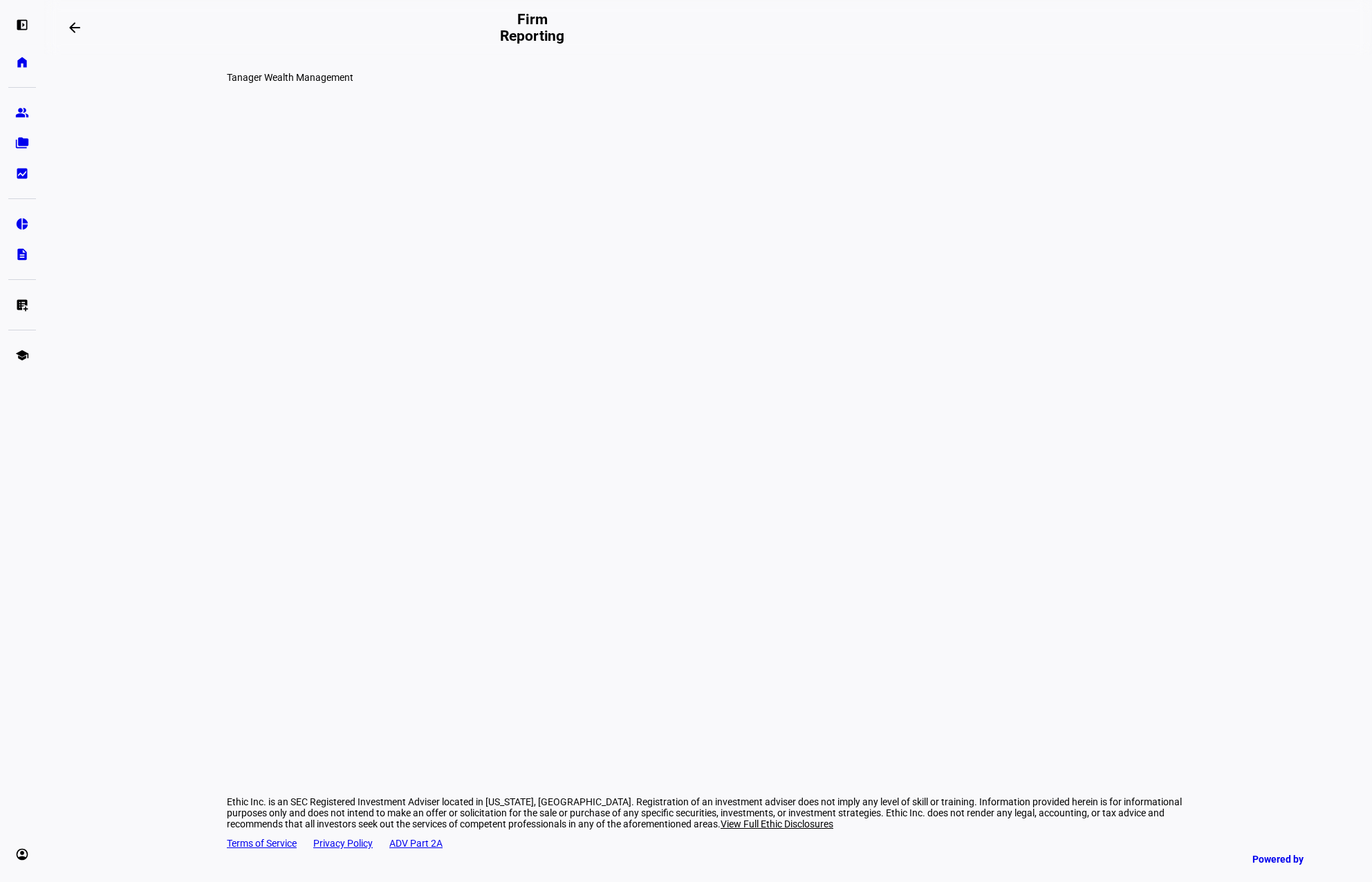
click at [227, 152] on div at bounding box center [708, 117] width 962 height 69
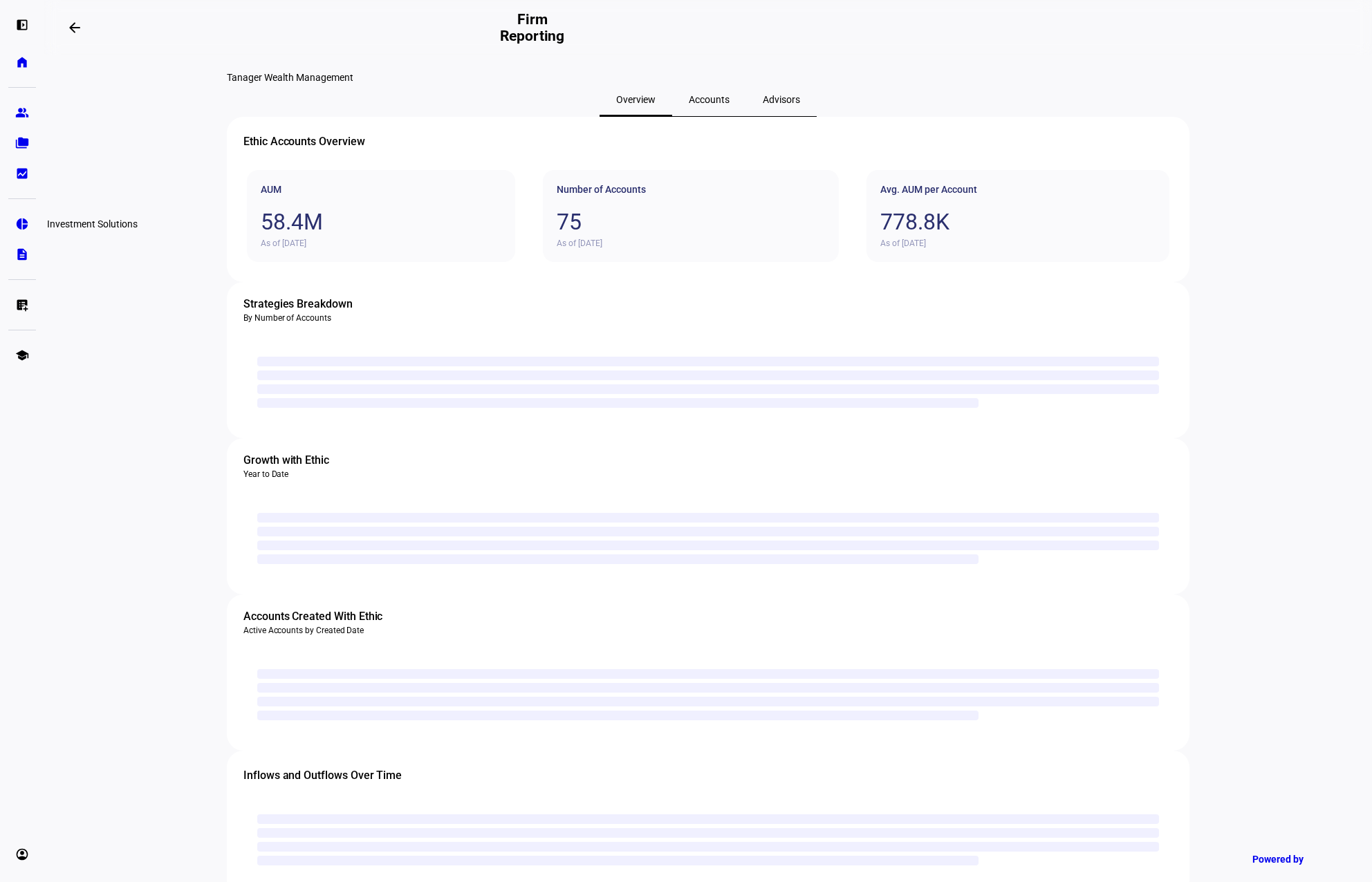
click at [24, 228] on eth-mat-symbol "pie_chart" at bounding box center [22, 224] width 14 height 14
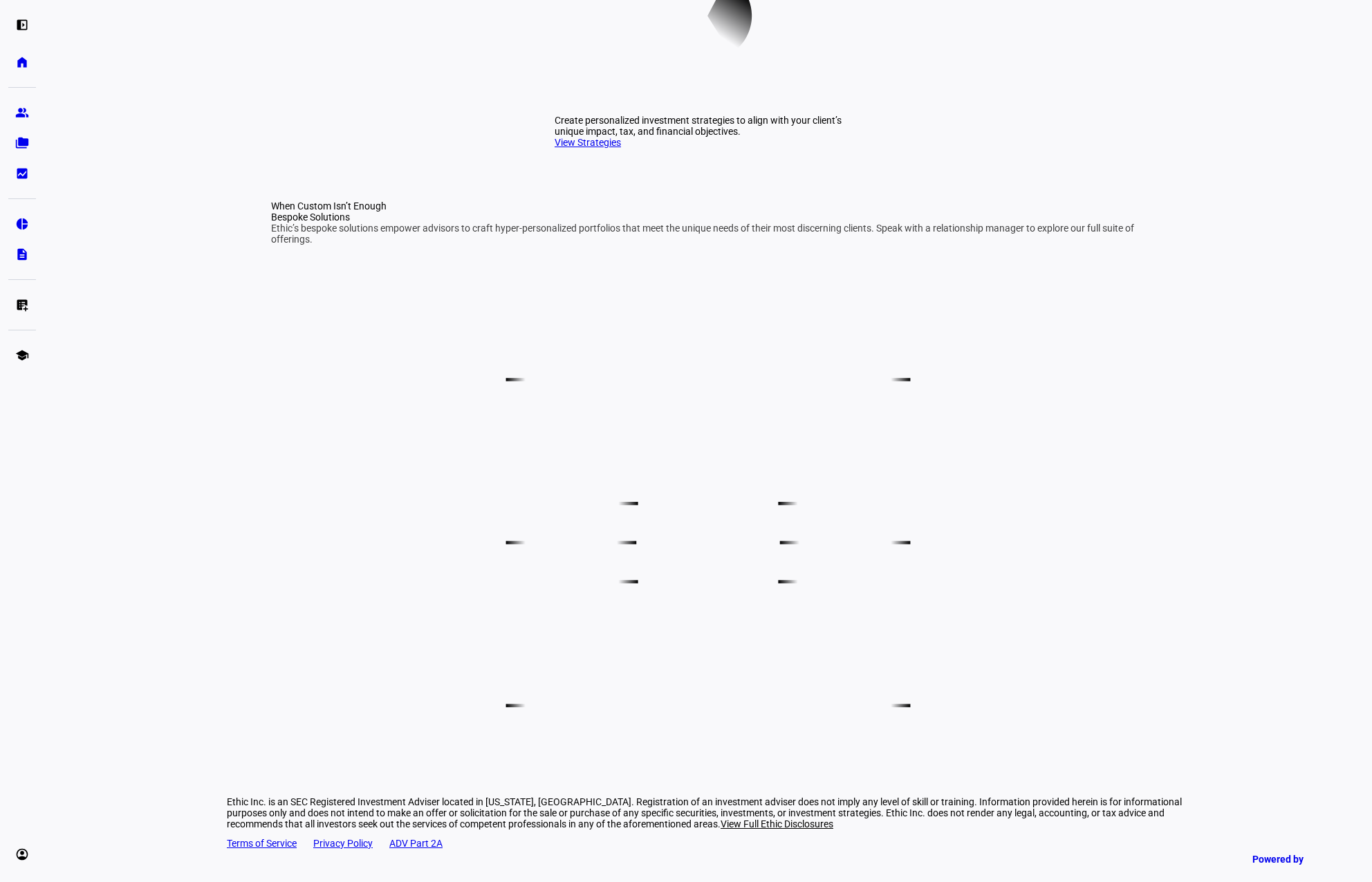
scroll to position [343, 0]
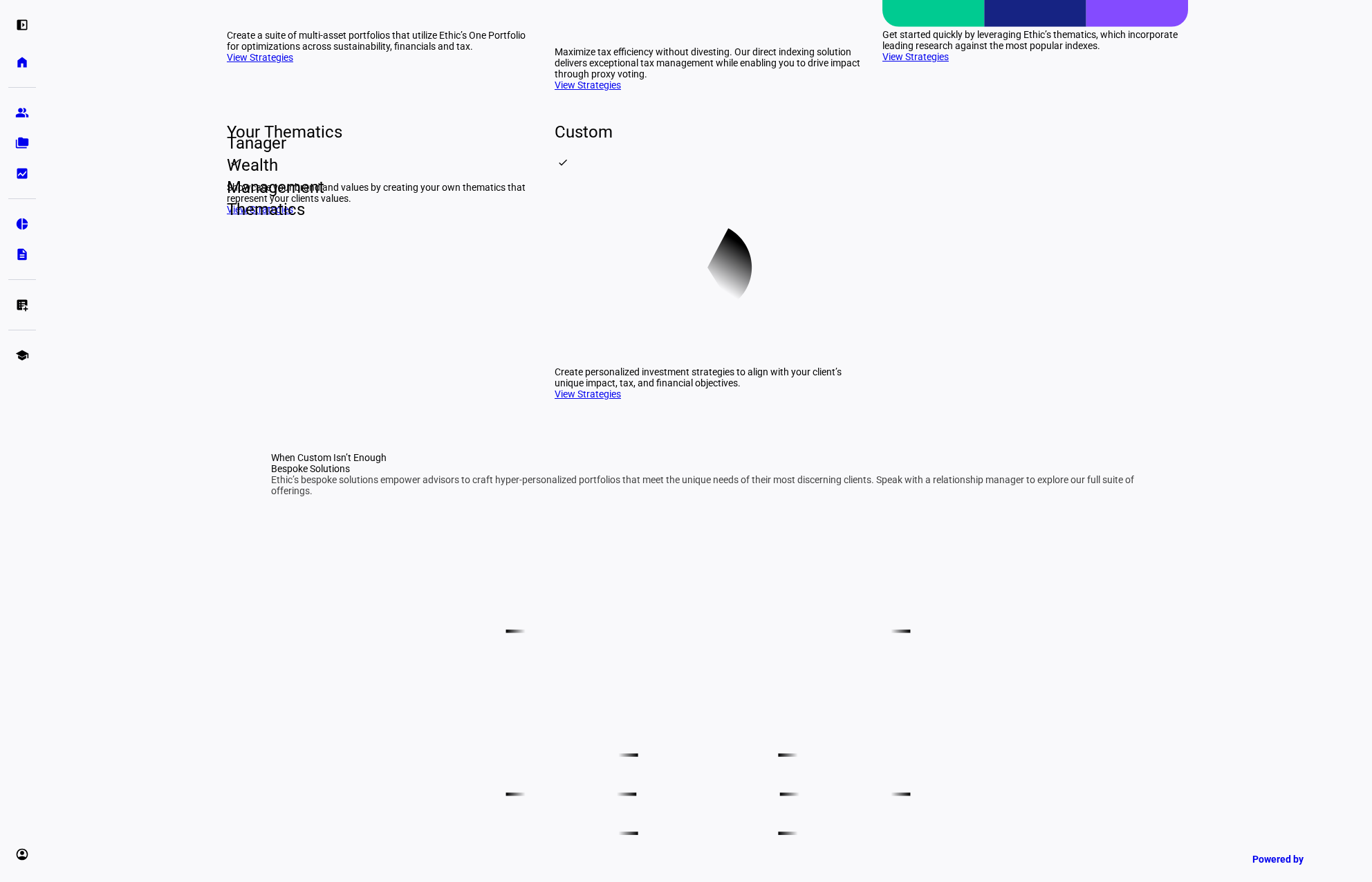
click at [261, 215] on link "View Strategies" at bounding box center [260, 210] width 66 height 11
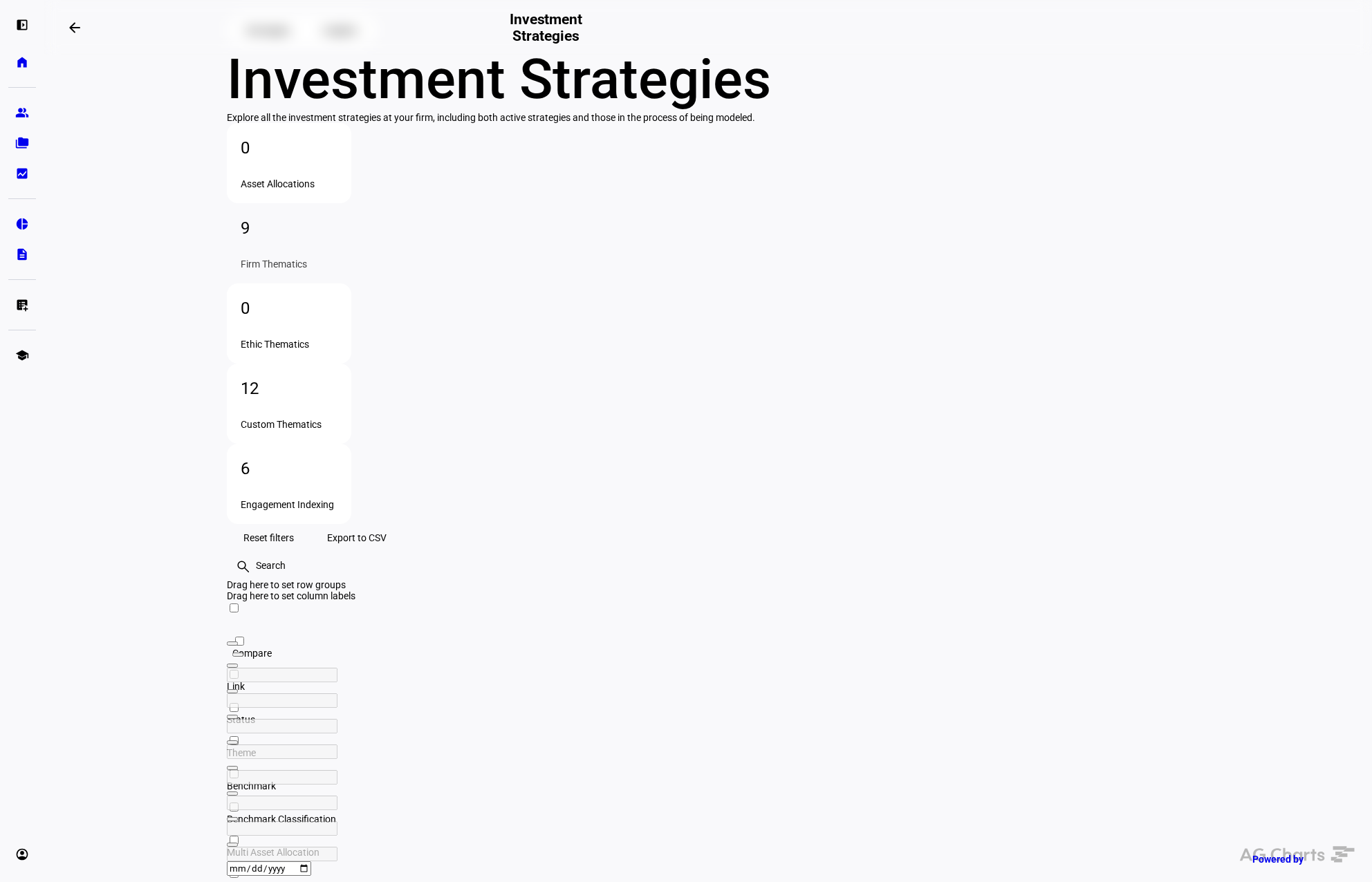
scroll to position [62, 0]
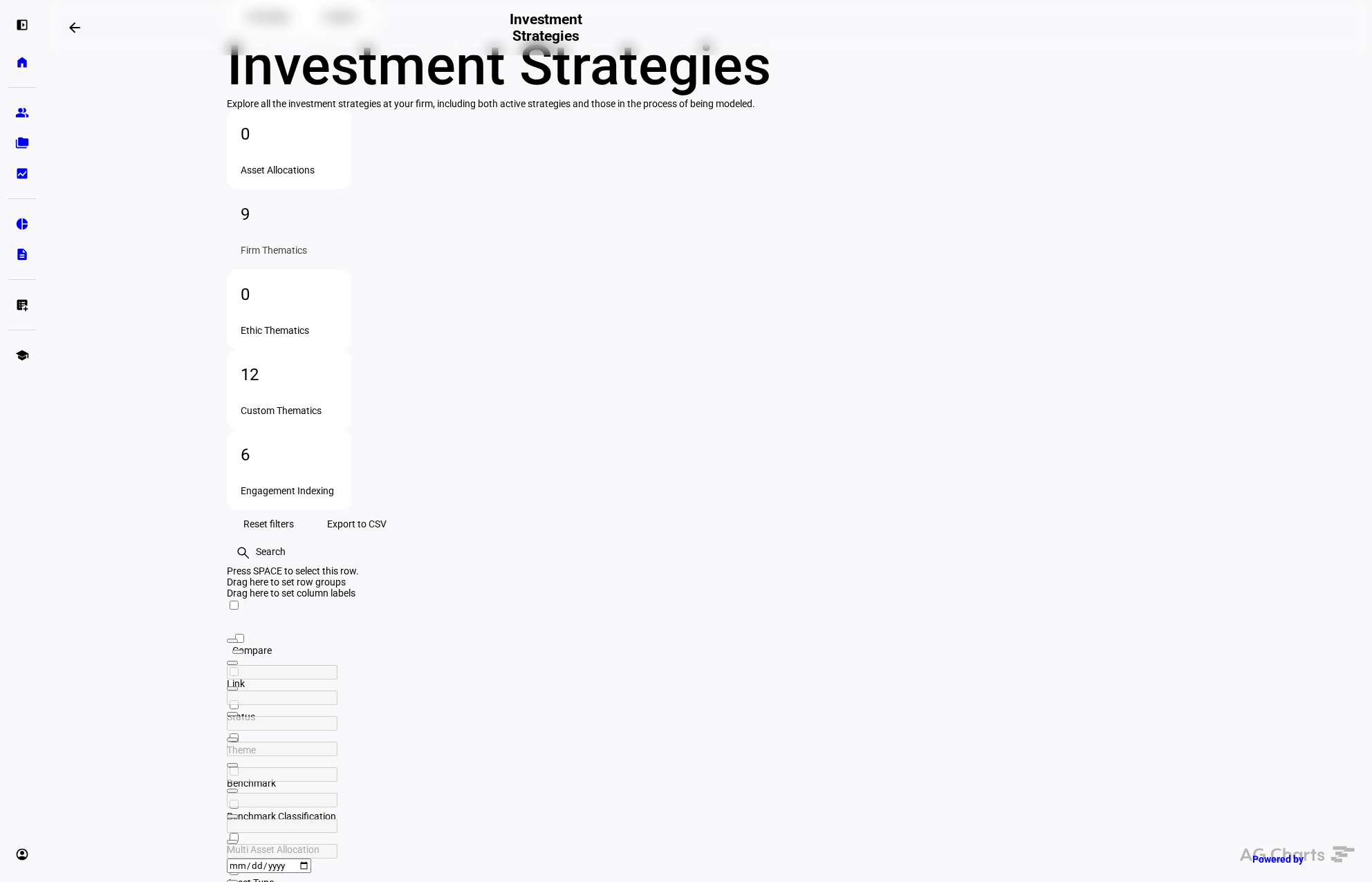
scroll to position [62, 0]
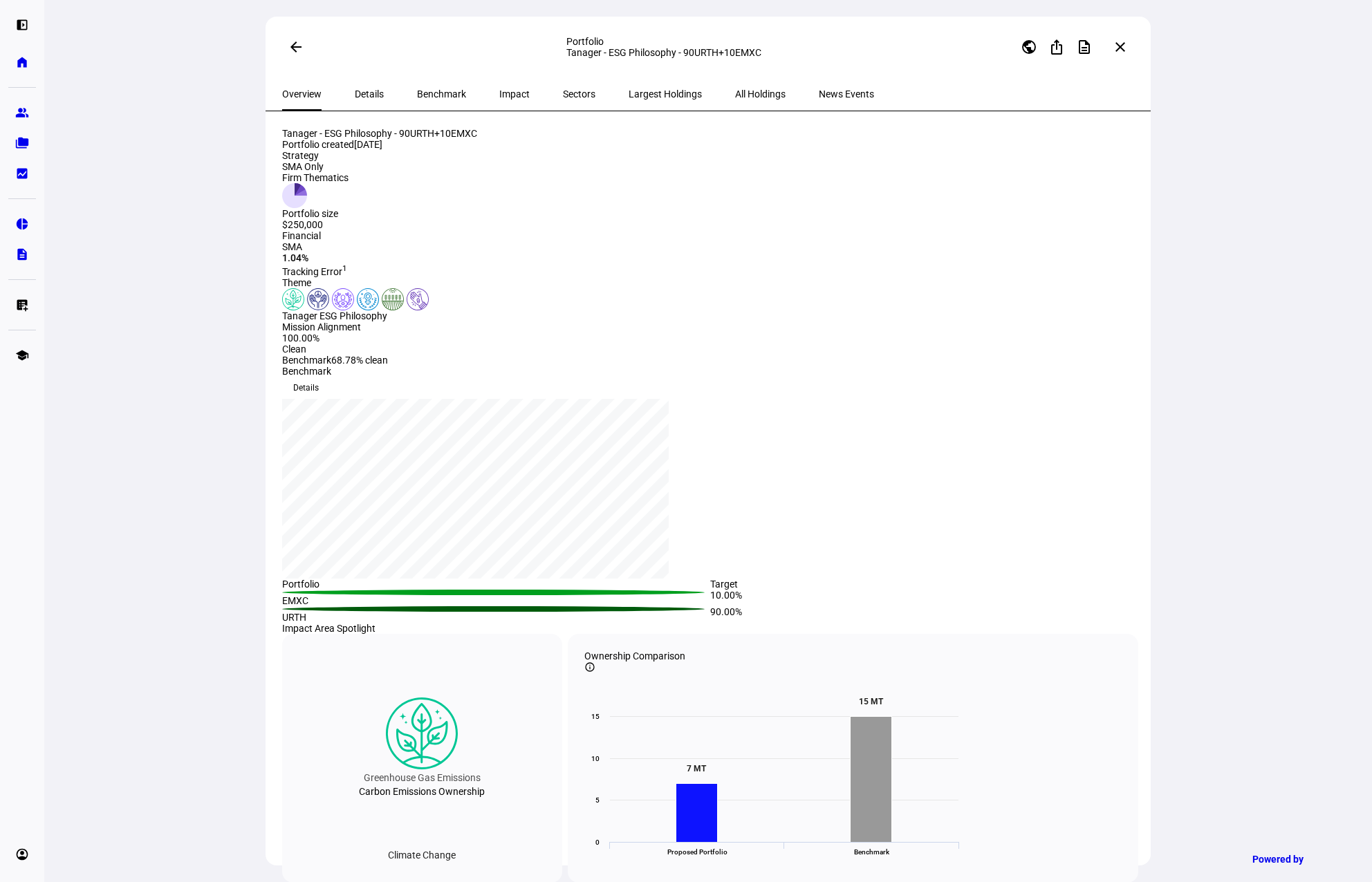
click at [1121, 46] on mat-icon "close" at bounding box center [1120, 46] width 17 height 17
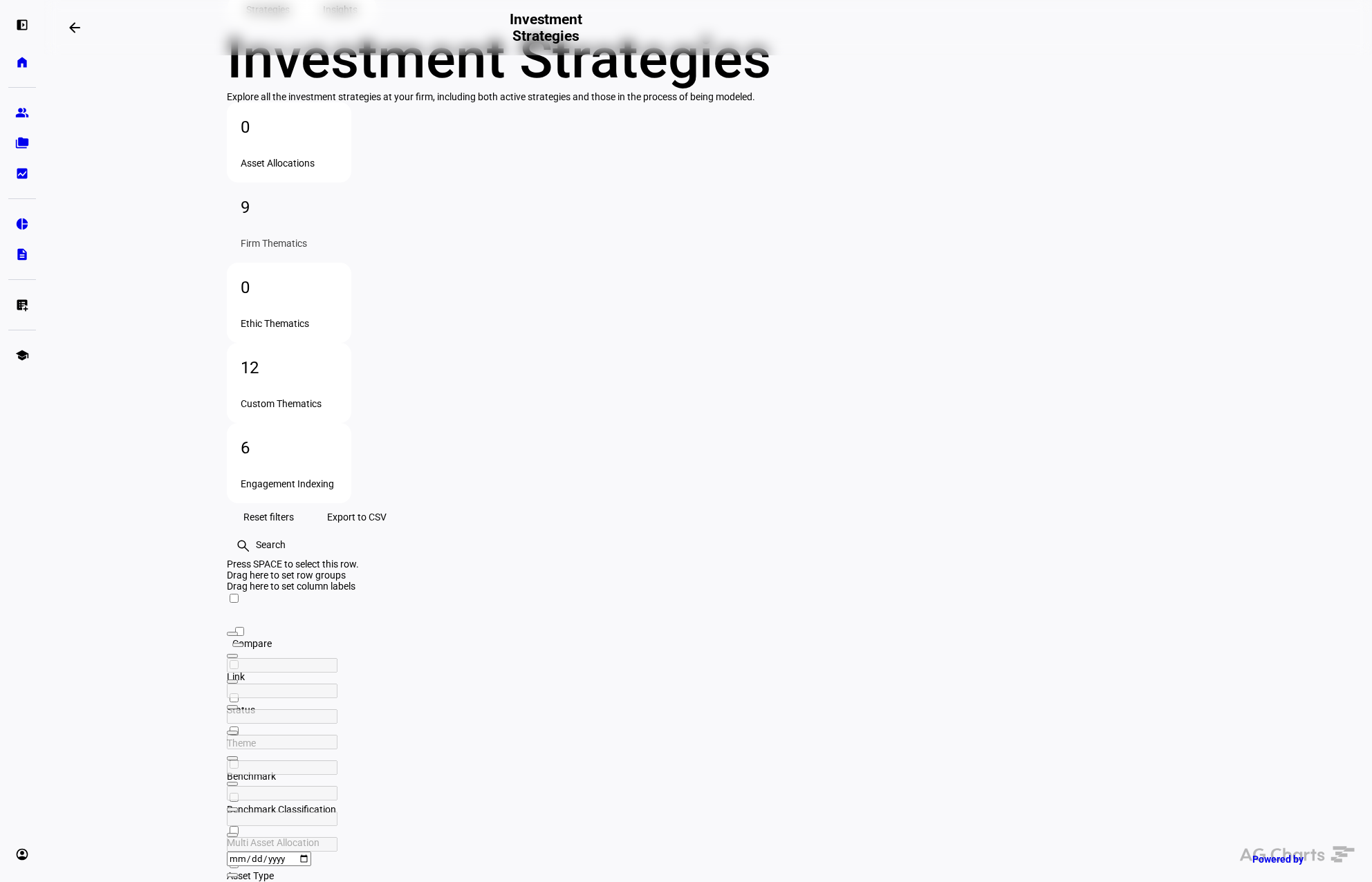
click at [610, 51] on eth-layout-page-header "arrow_backwards Investment Strategies" at bounding box center [708, 27] width 1327 height 55
